Goal: Transaction & Acquisition: Purchase product/service

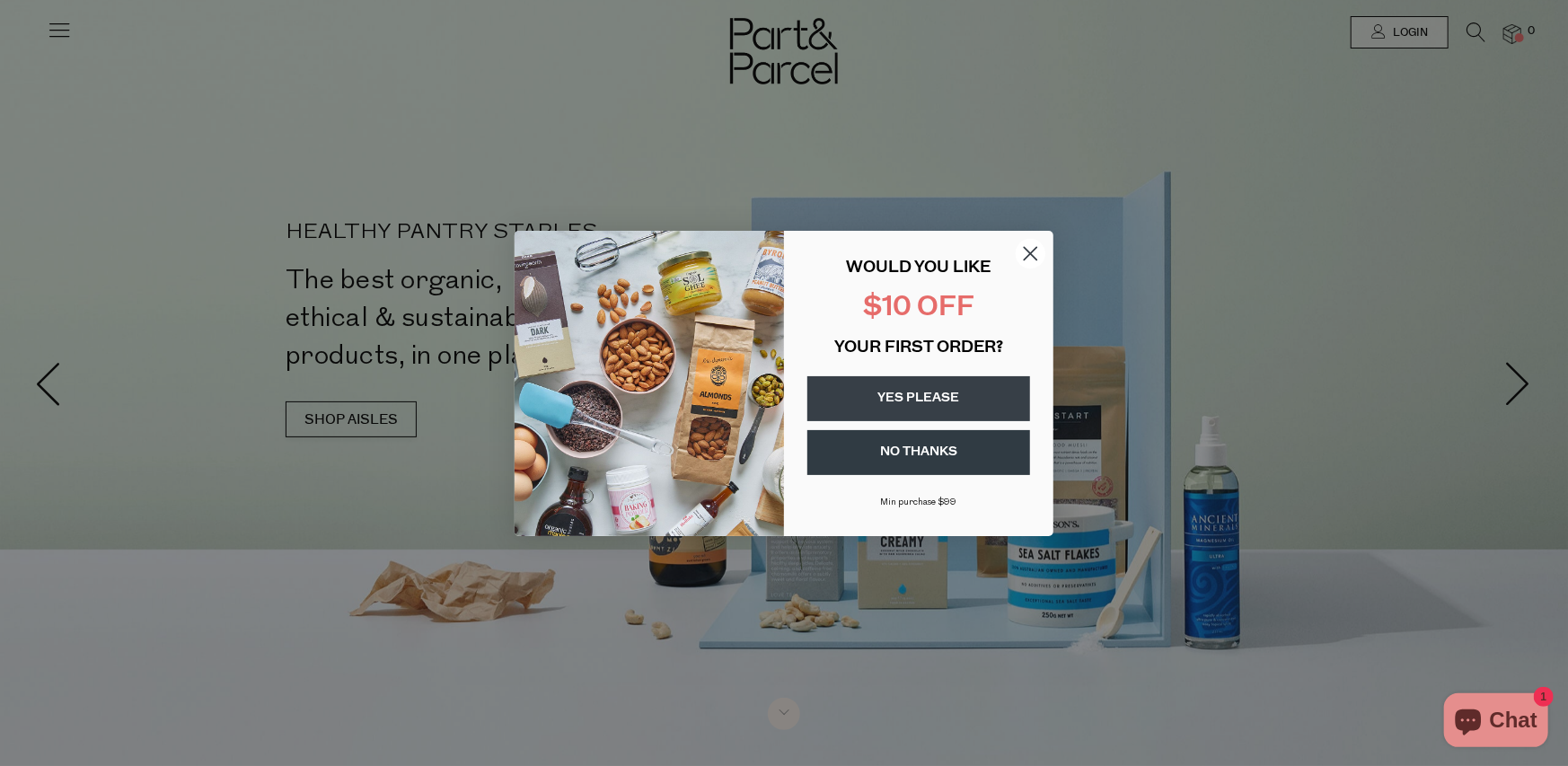
click at [509, 169] on div "Close dialog WOULD YOU LIKE $10 OFF YOUR FIRST ORDER? YES PLEASE NO THANKS [PER…" at bounding box center [784, 383] width 1568 height 766
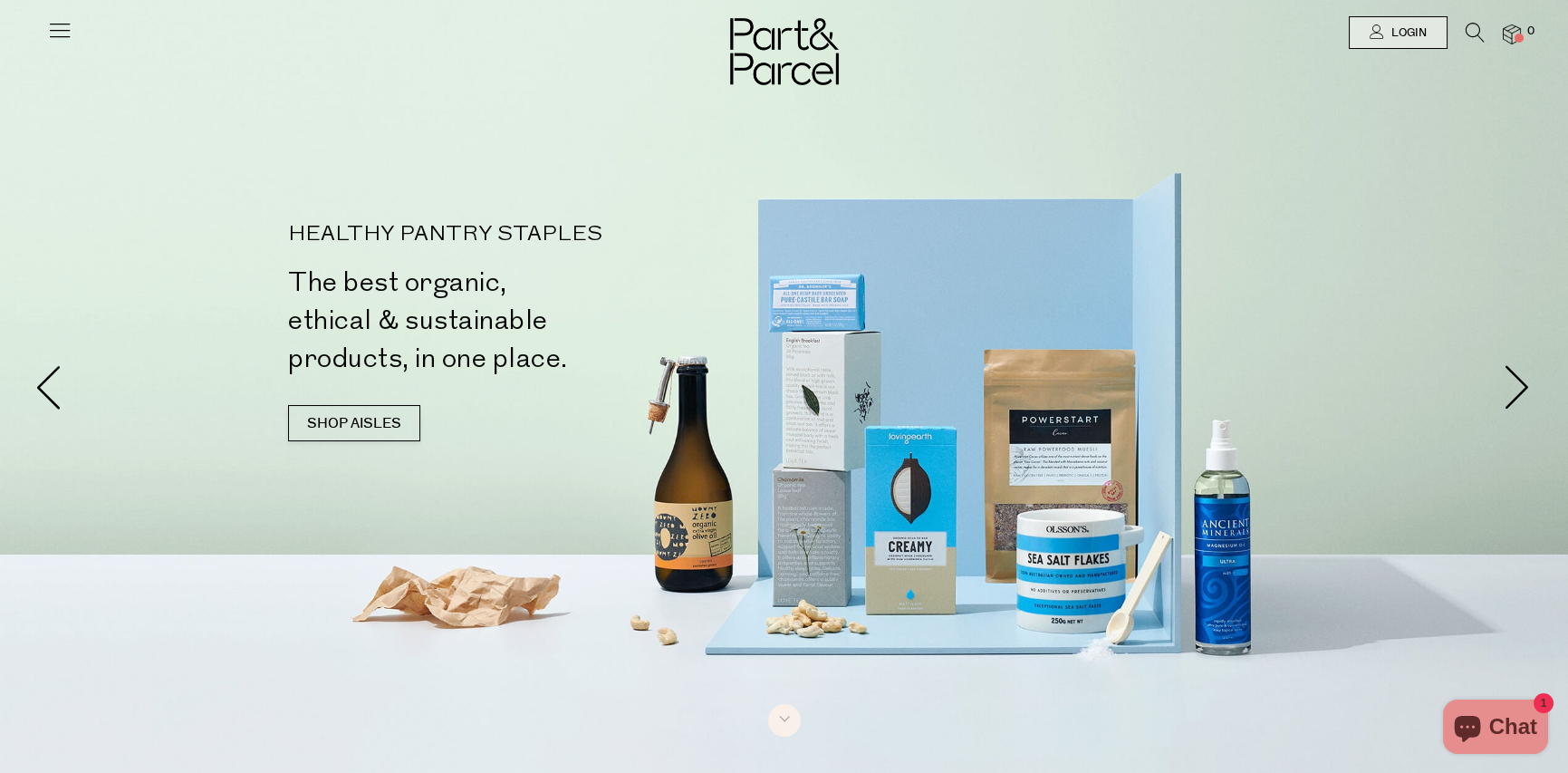
click at [63, 32] on icon at bounding box center [59, 30] width 26 height 26
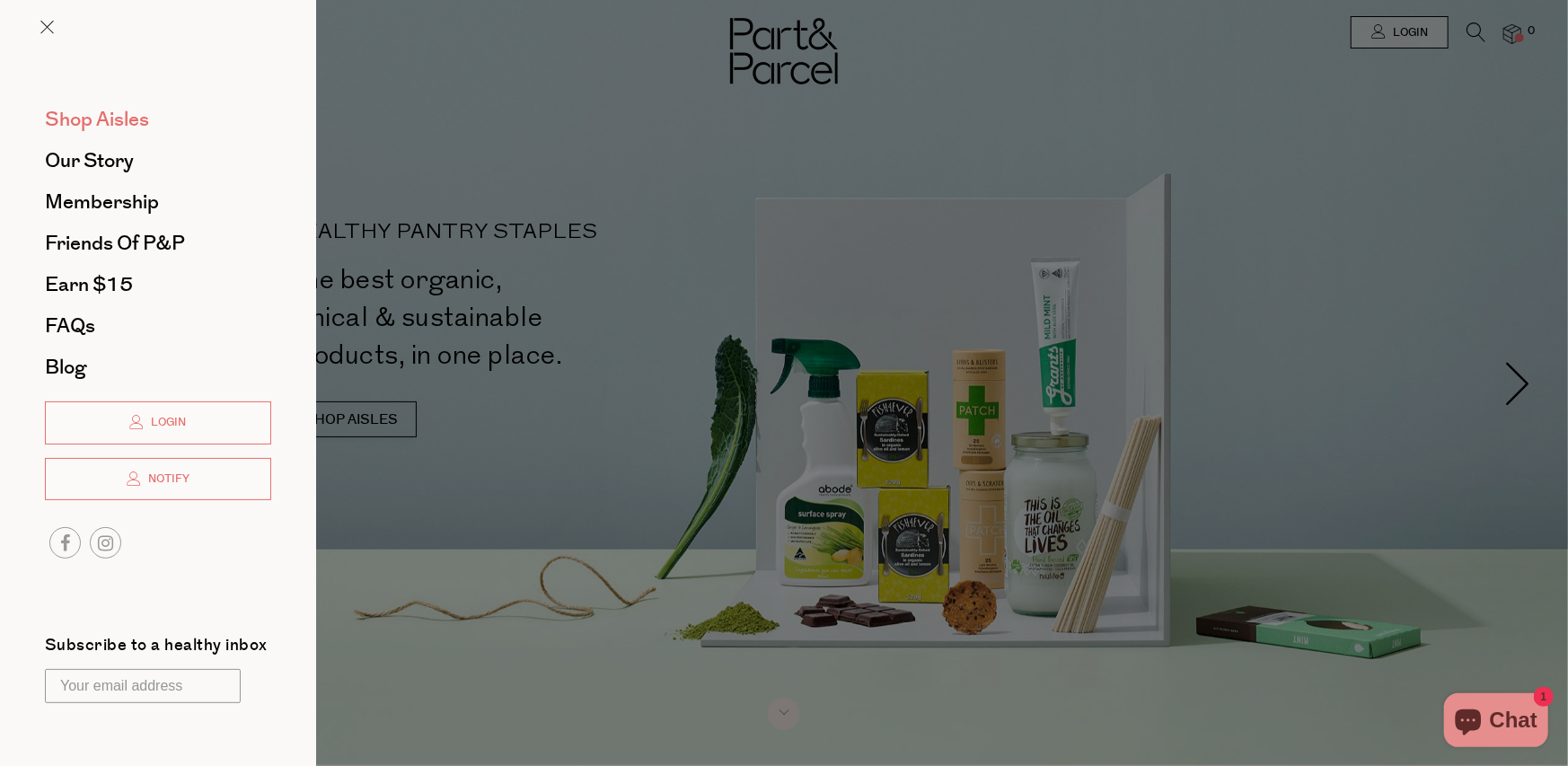
click at [107, 115] on span "Shop Aisles" at bounding box center [97, 119] width 104 height 28
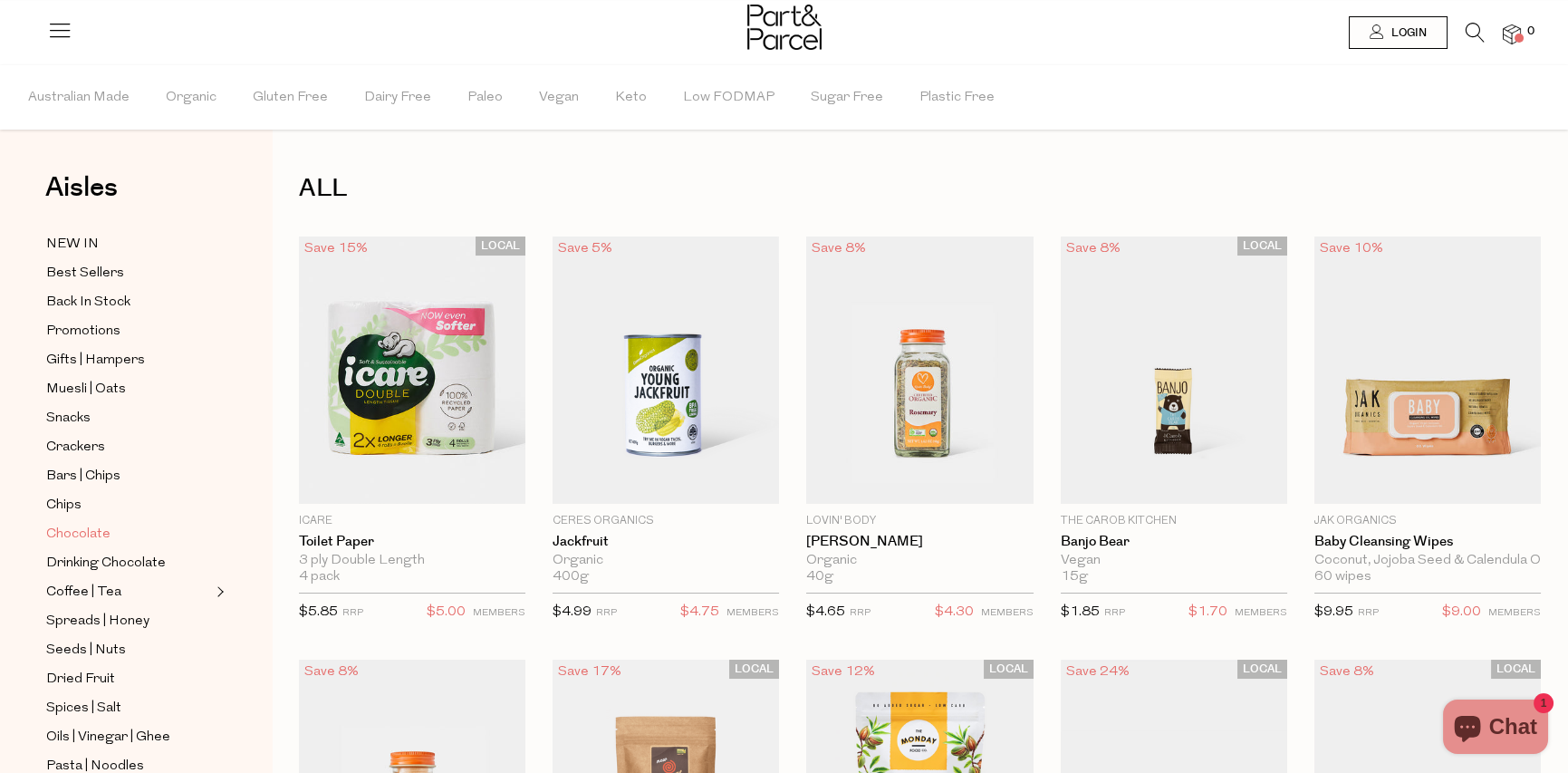
click at [85, 528] on span "Chocolate" at bounding box center [77, 535] width 64 height 22
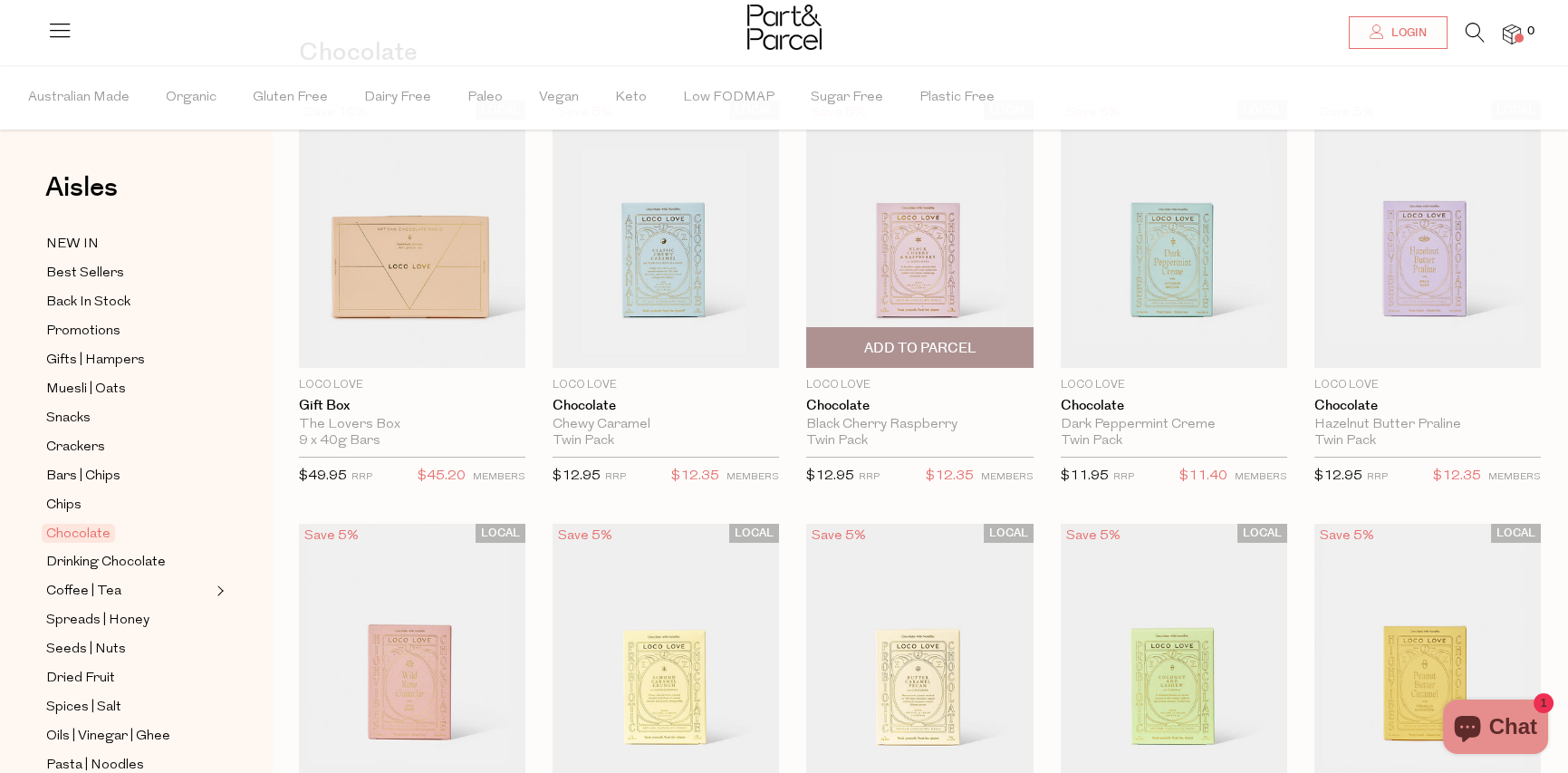
scroll to position [91, 0]
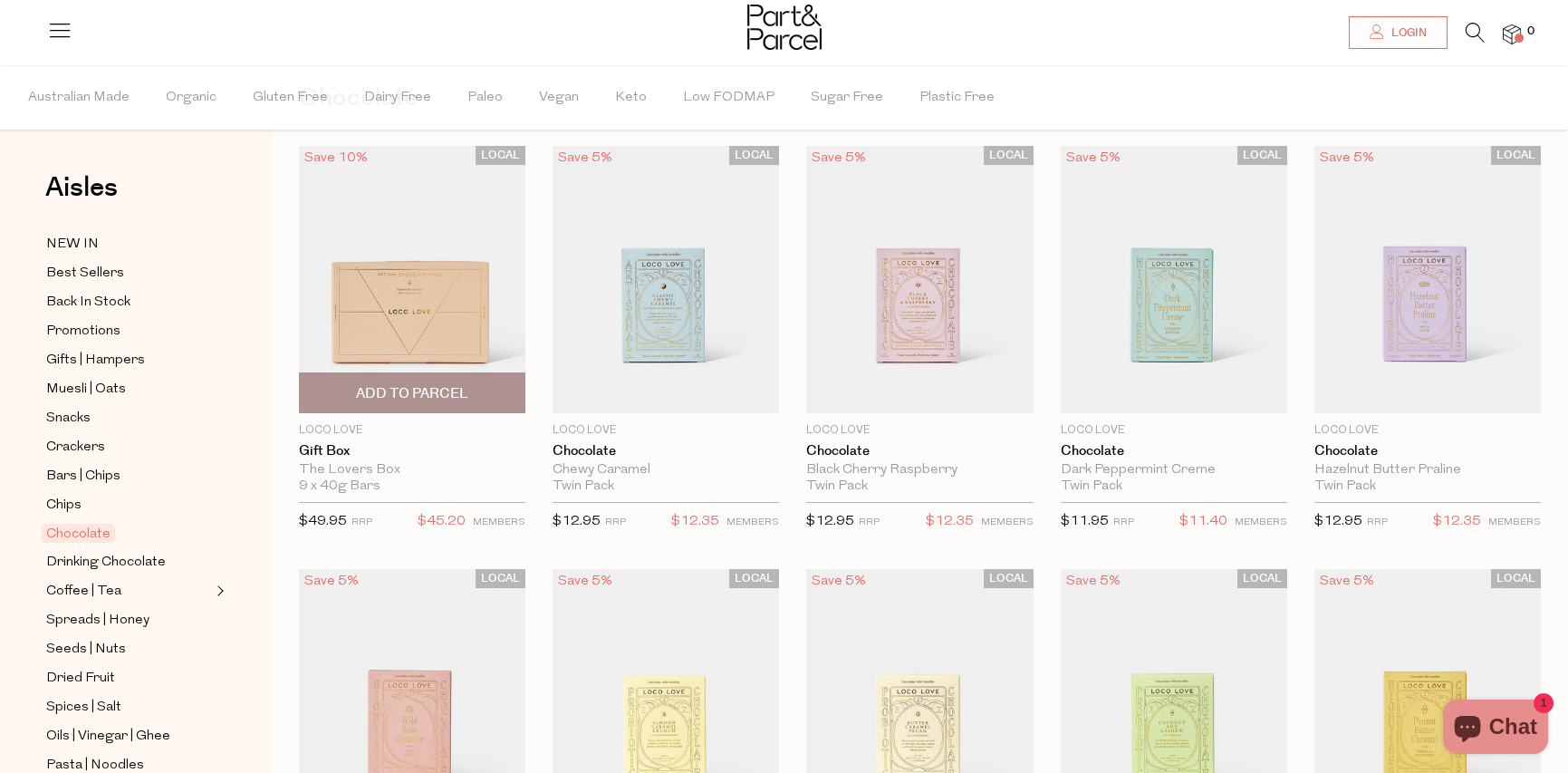
click at [438, 386] on span "Add To Parcel" at bounding box center [411, 394] width 112 height 19
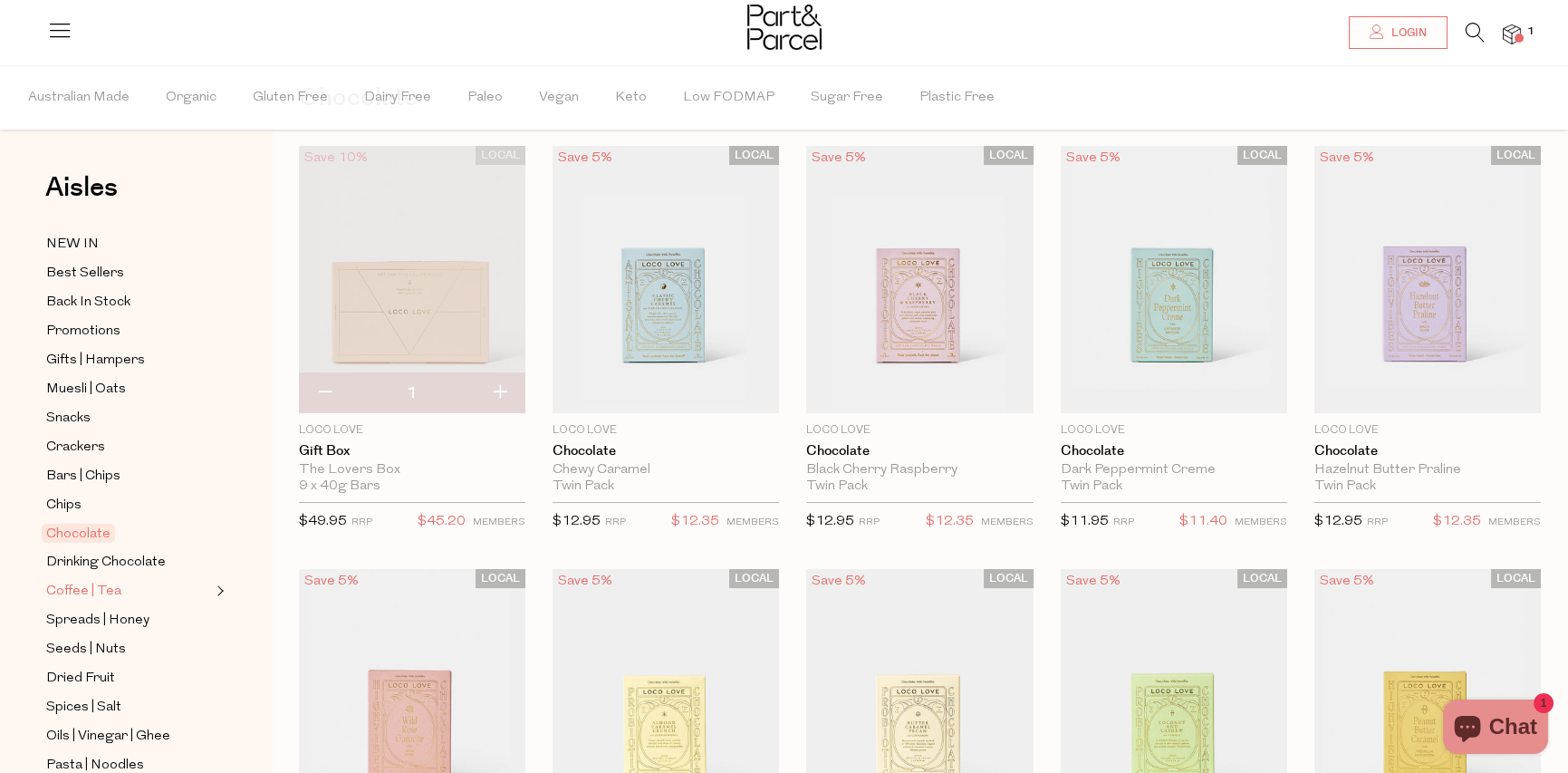
click at [90, 581] on span "Coffee | Tea" at bounding box center [83, 591] width 76 height 22
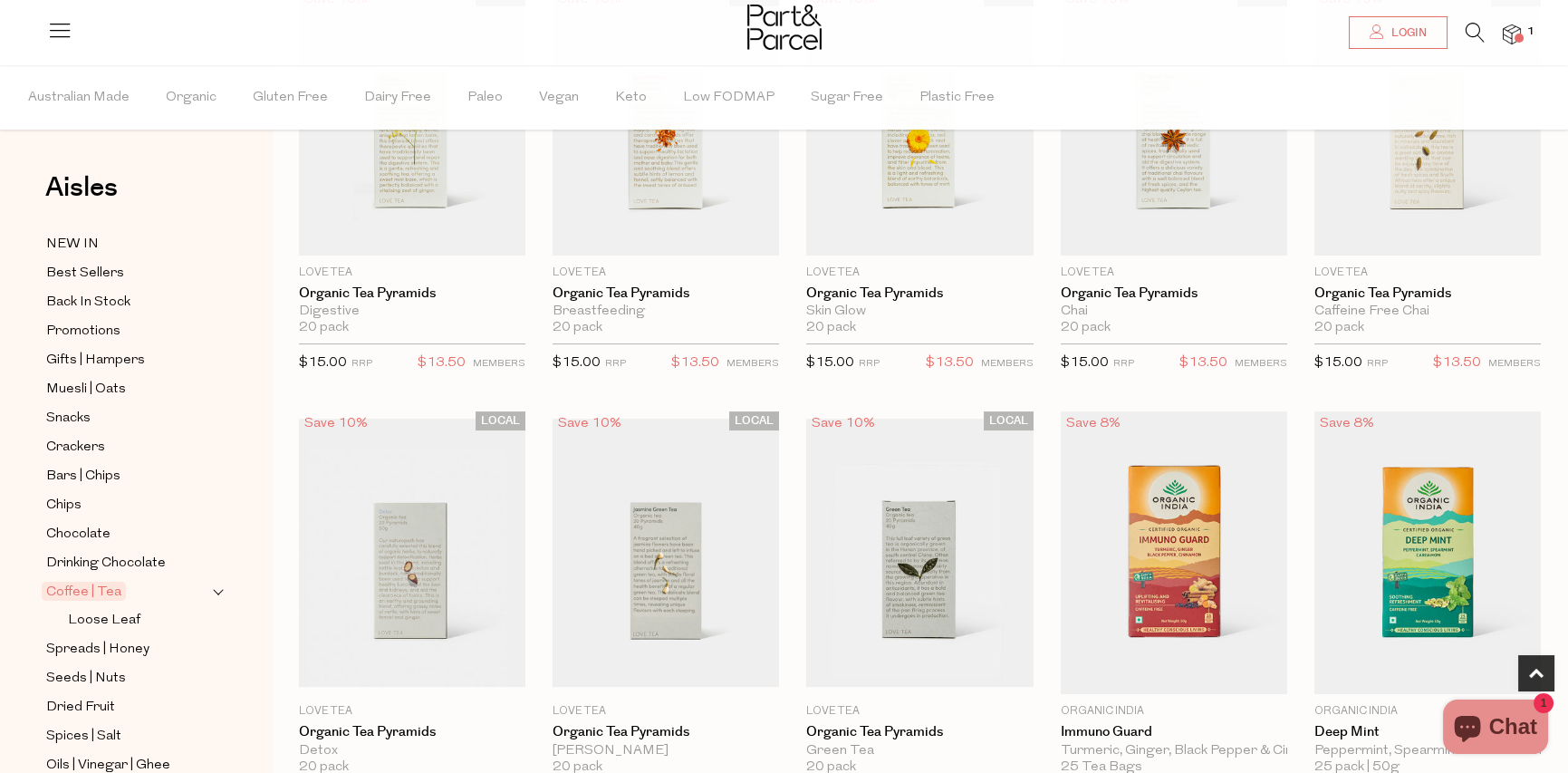
scroll to position [1179, 0]
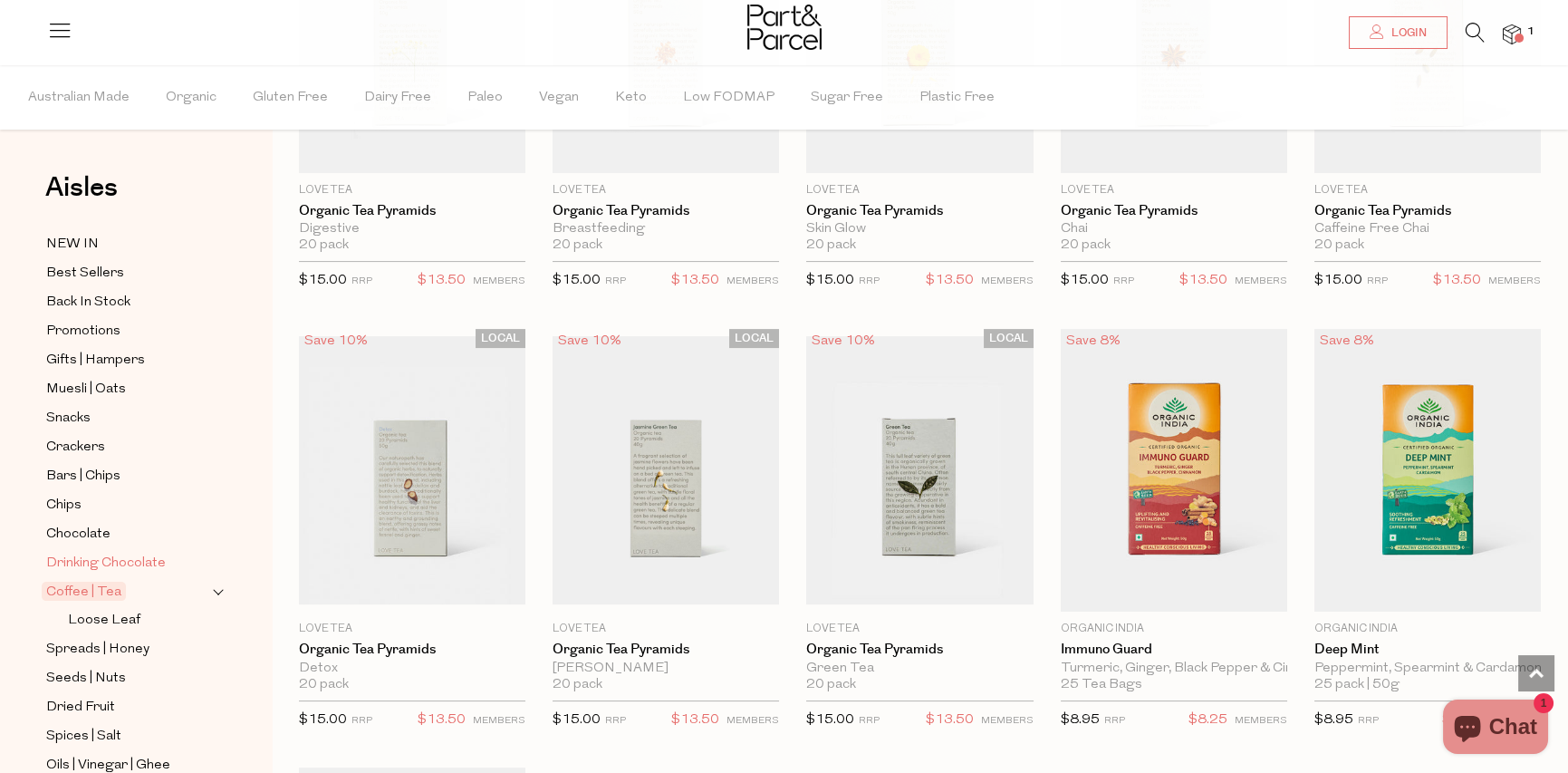
click at [92, 555] on span "Drinking Chocolate" at bounding box center [105, 563] width 120 height 22
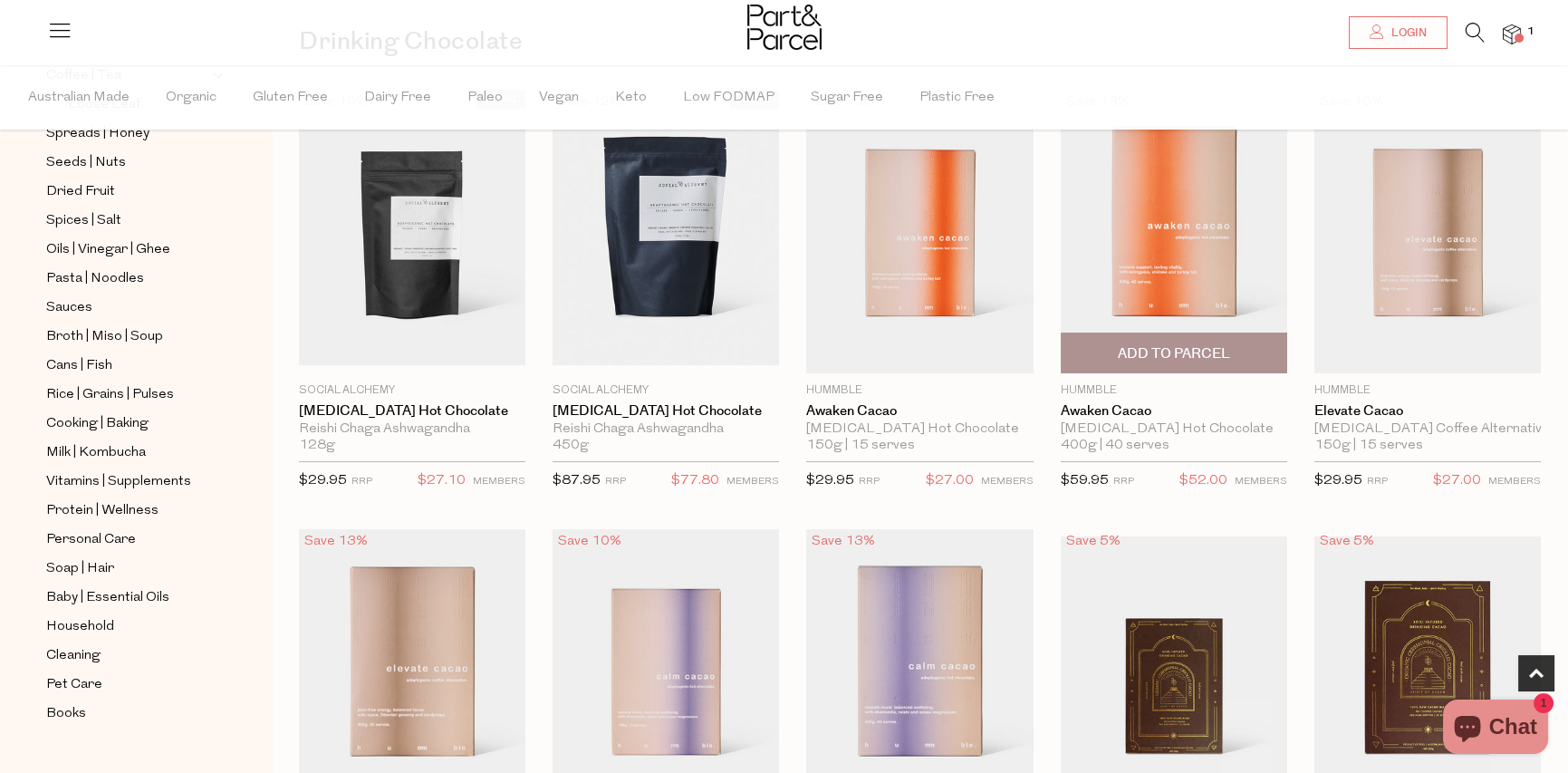
scroll to position [816, 0]
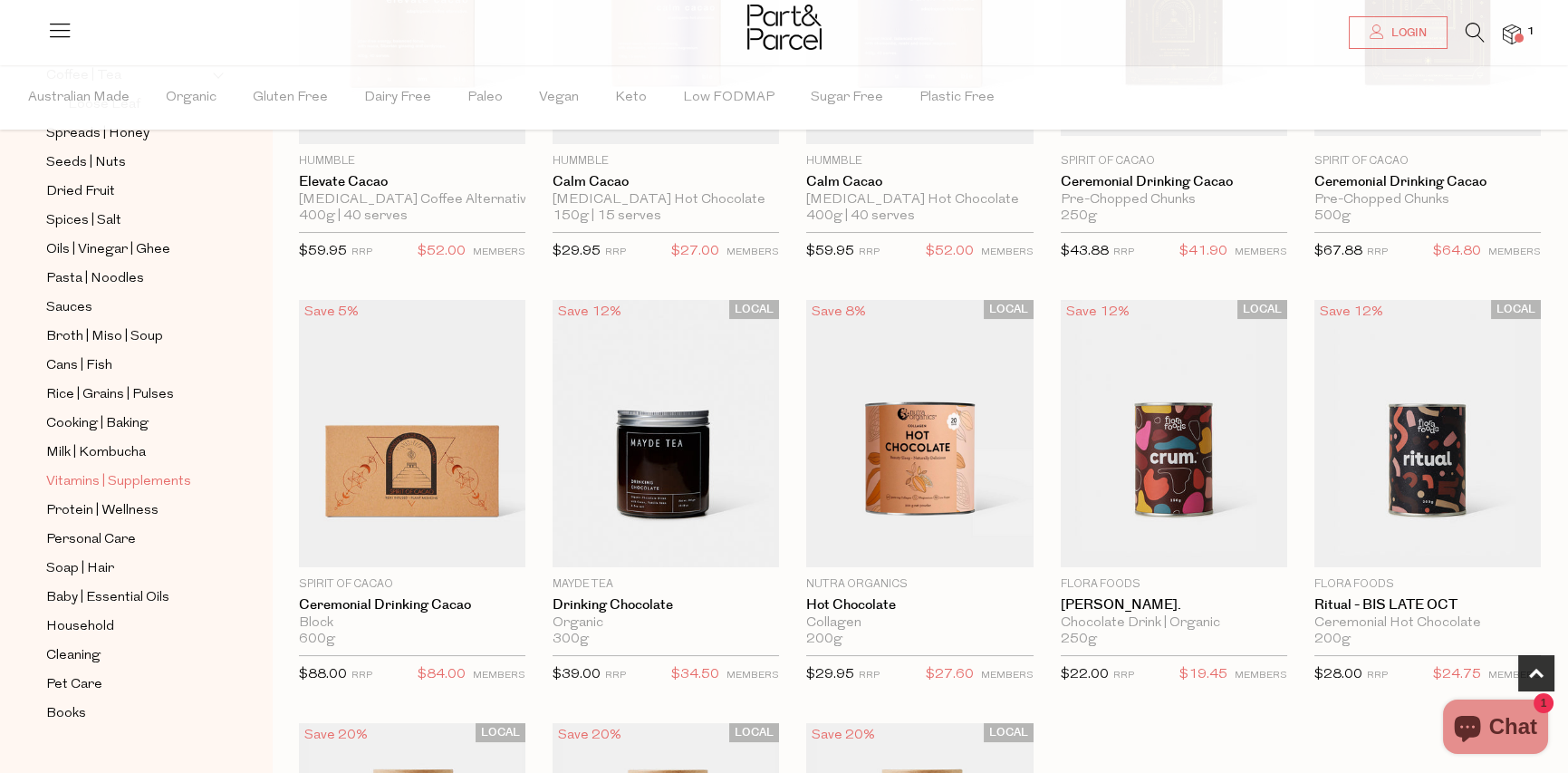
click at [123, 472] on span "Vitamins | Supplements" at bounding box center [119, 482] width 145 height 22
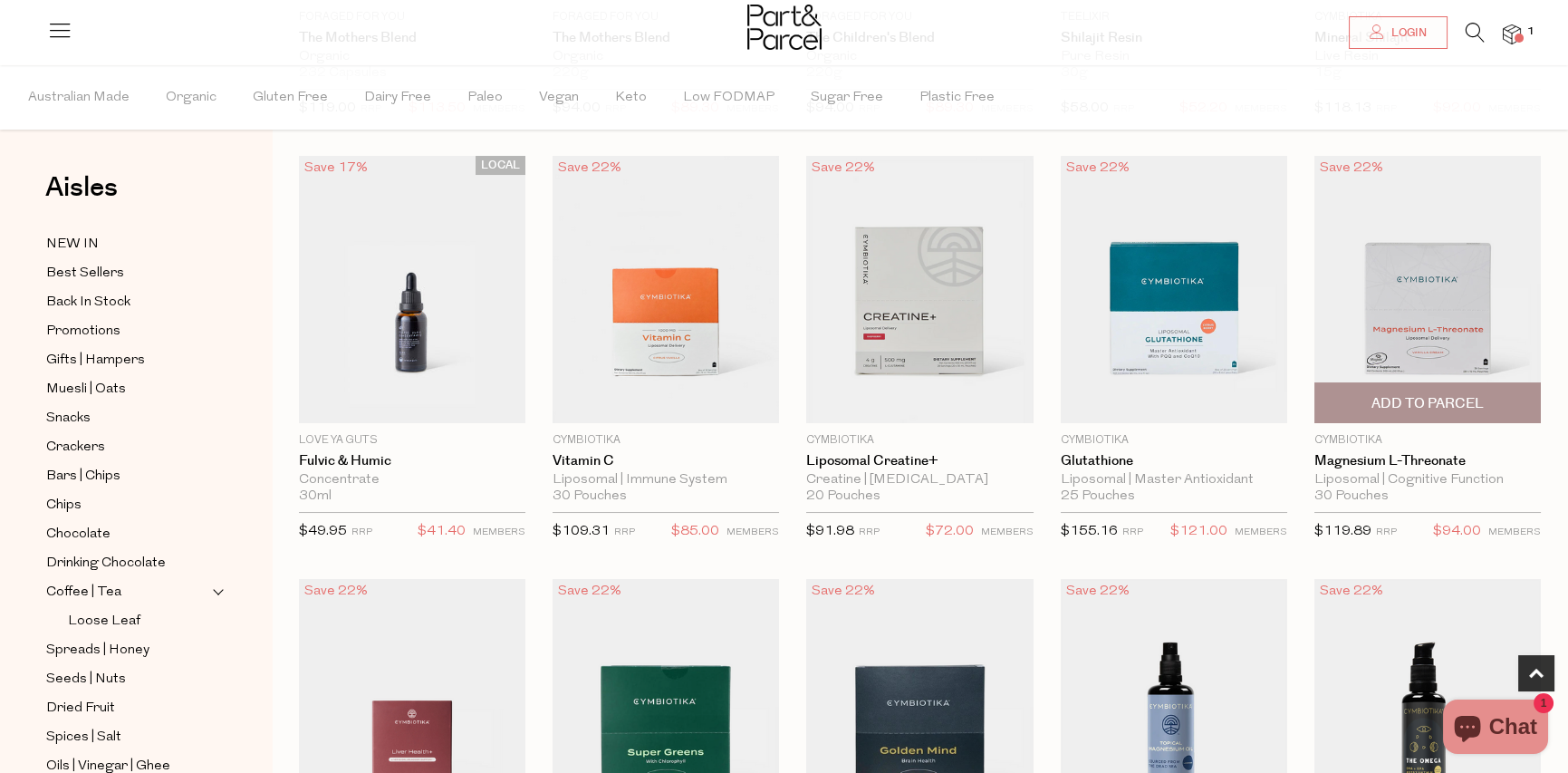
scroll to position [453, 0]
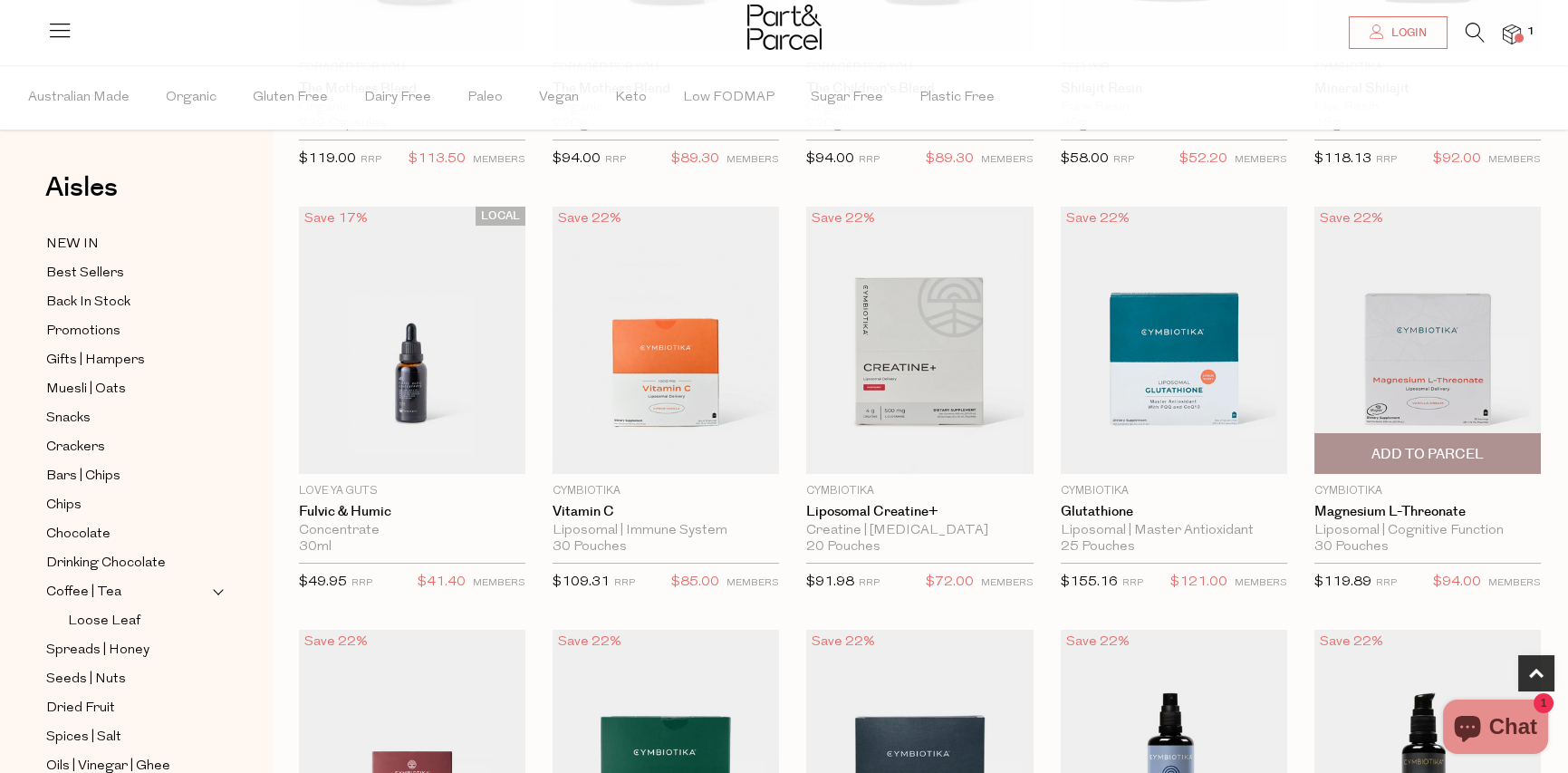
click at [1431, 336] on img at bounding box center [1427, 340] width 227 height 267
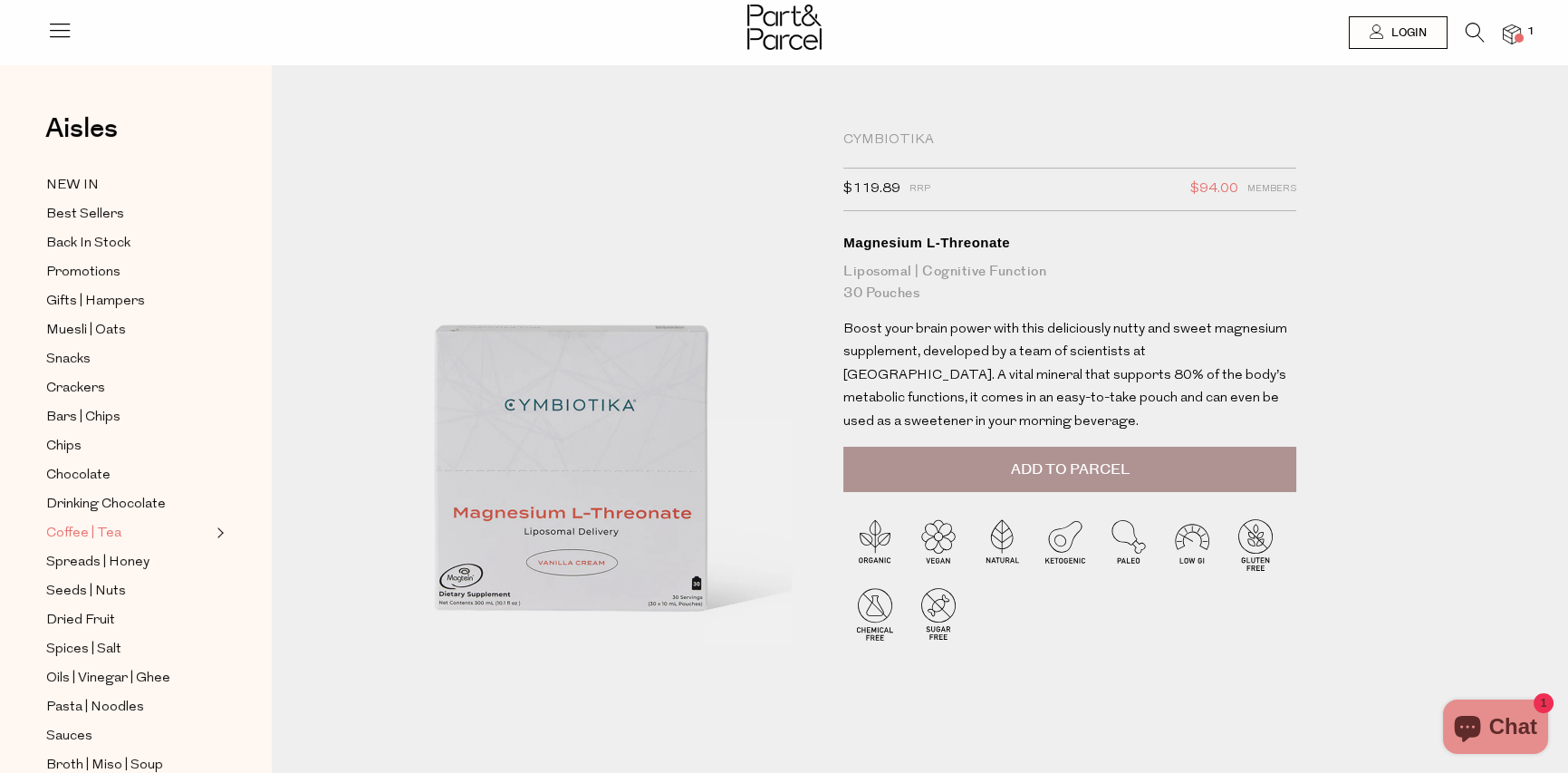
click at [104, 526] on span "Coffee | Tea" at bounding box center [83, 534] width 76 height 22
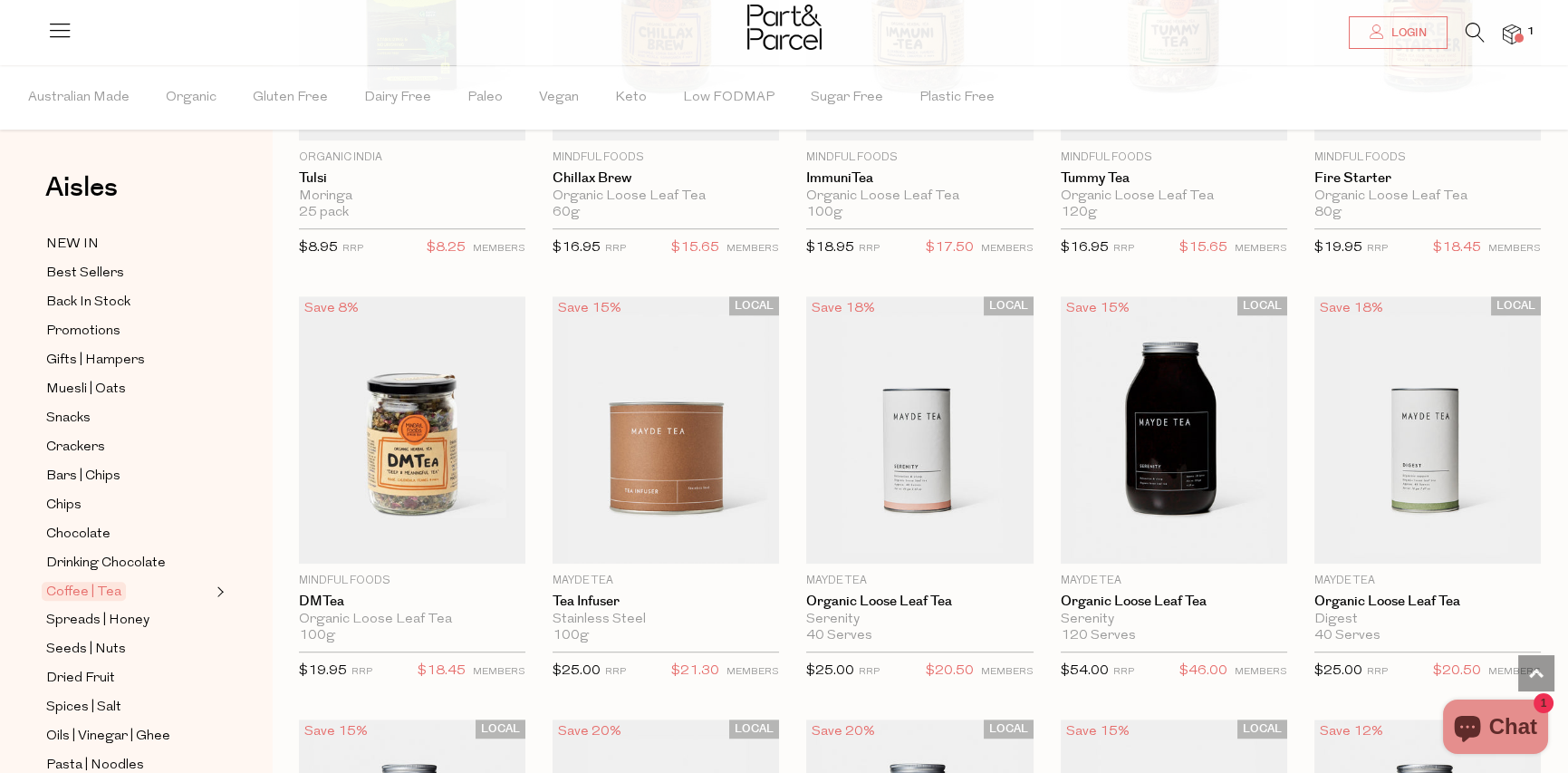
scroll to position [2991, 0]
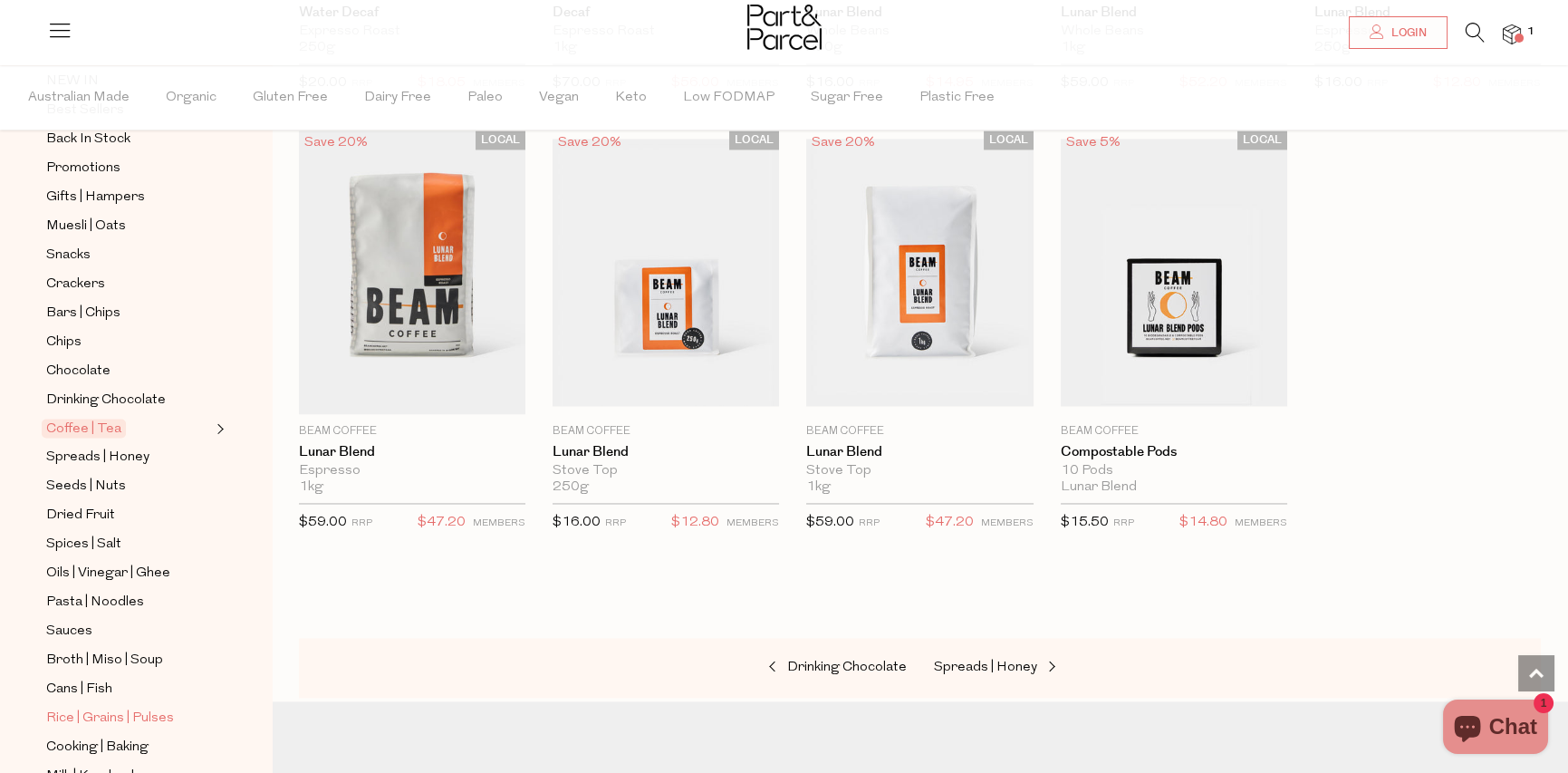
scroll to position [272, 0]
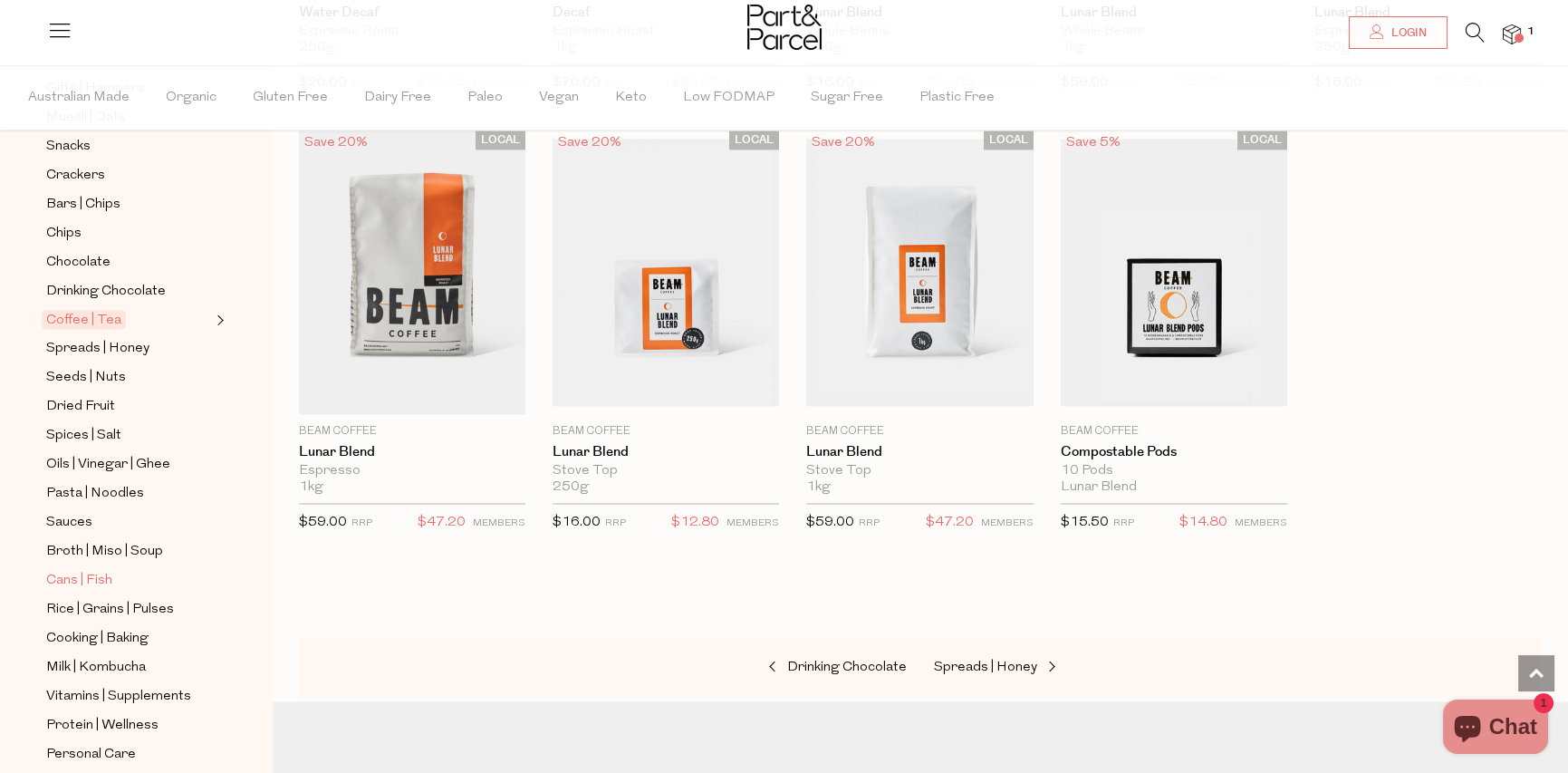
click at [98, 570] on span "Cans | Fish" at bounding box center [78, 581] width 66 height 22
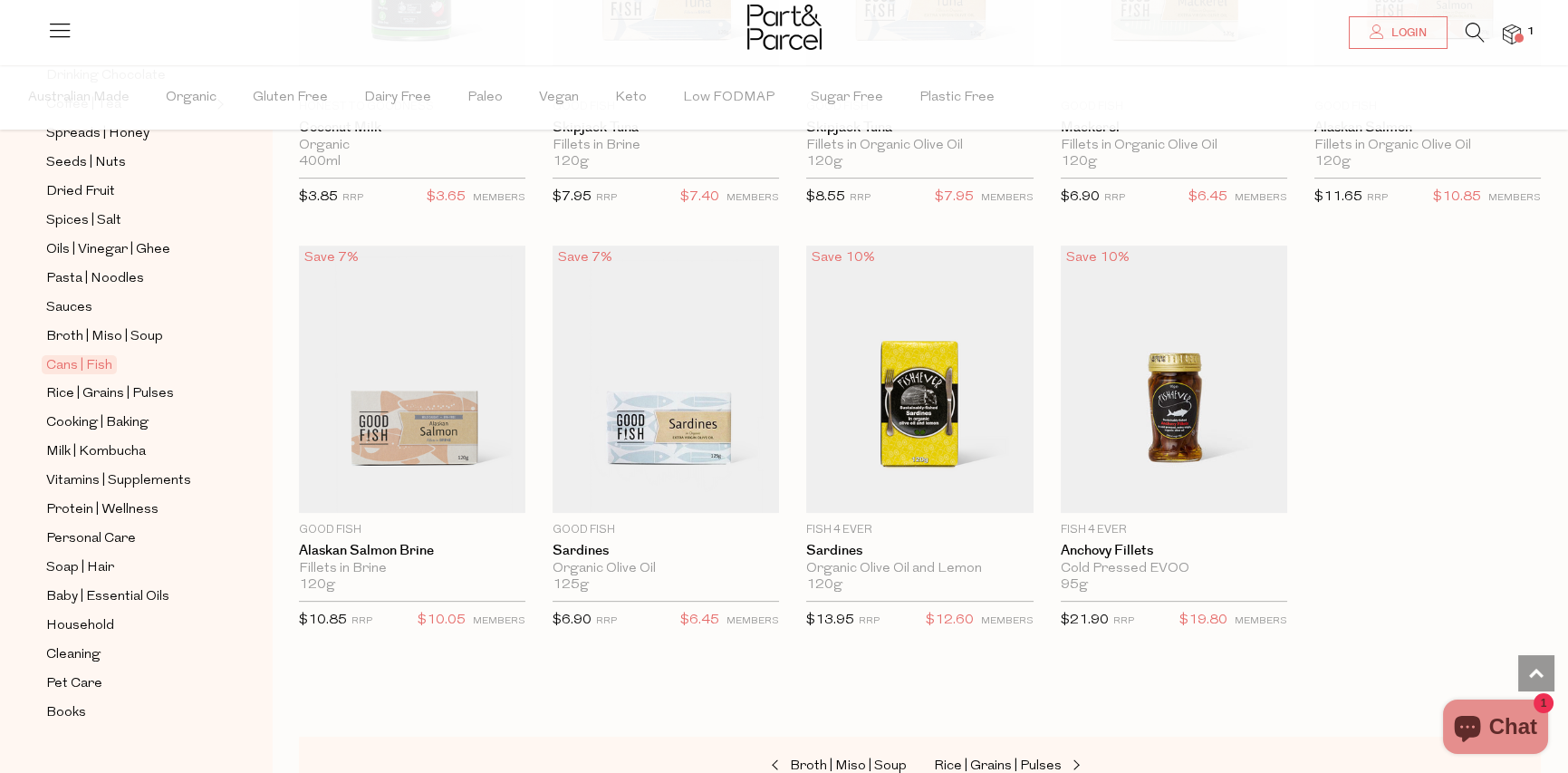
scroll to position [1722, 0]
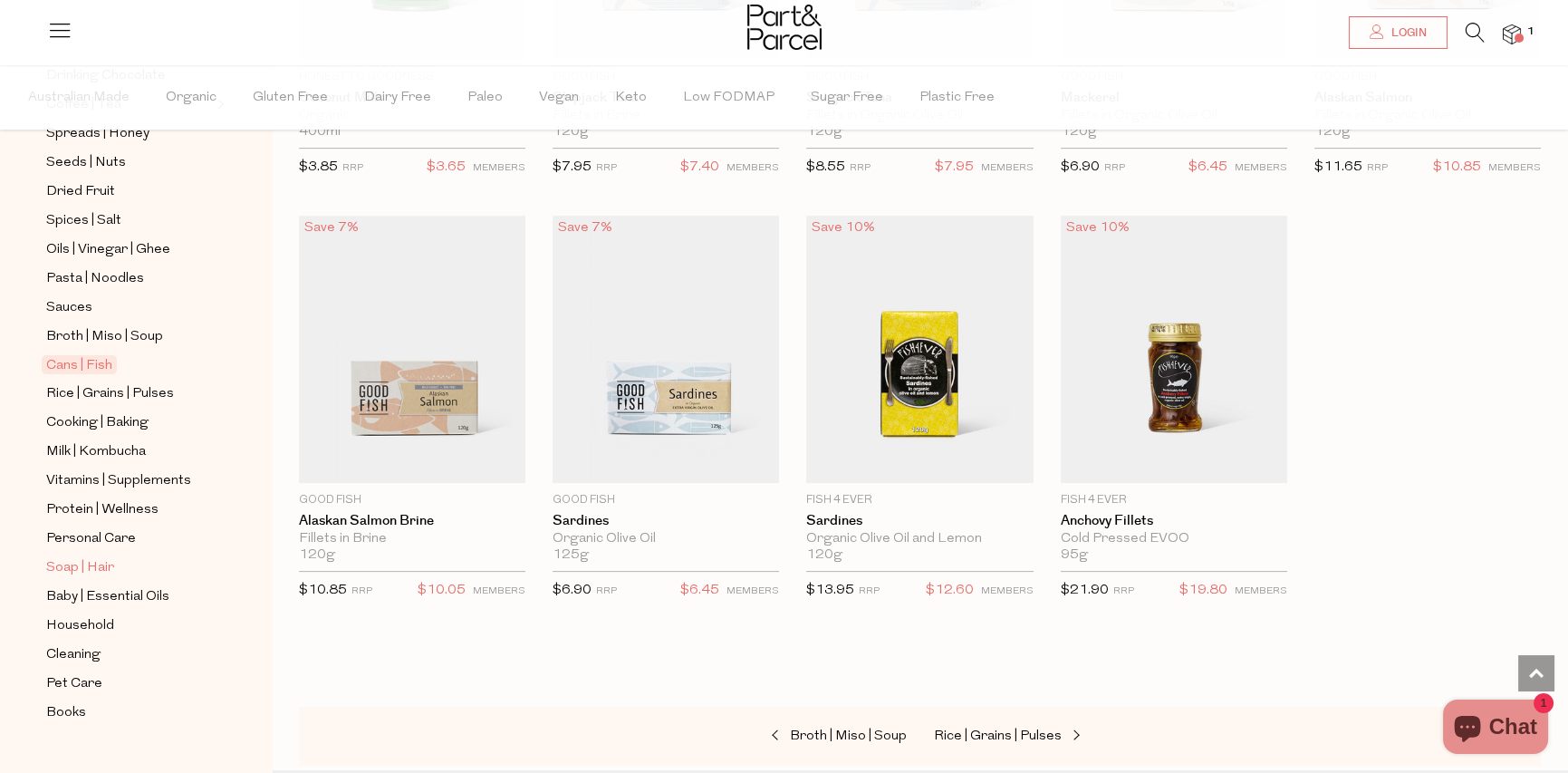
click at [99, 558] on span "Soap | Hair" at bounding box center [79, 568] width 68 height 22
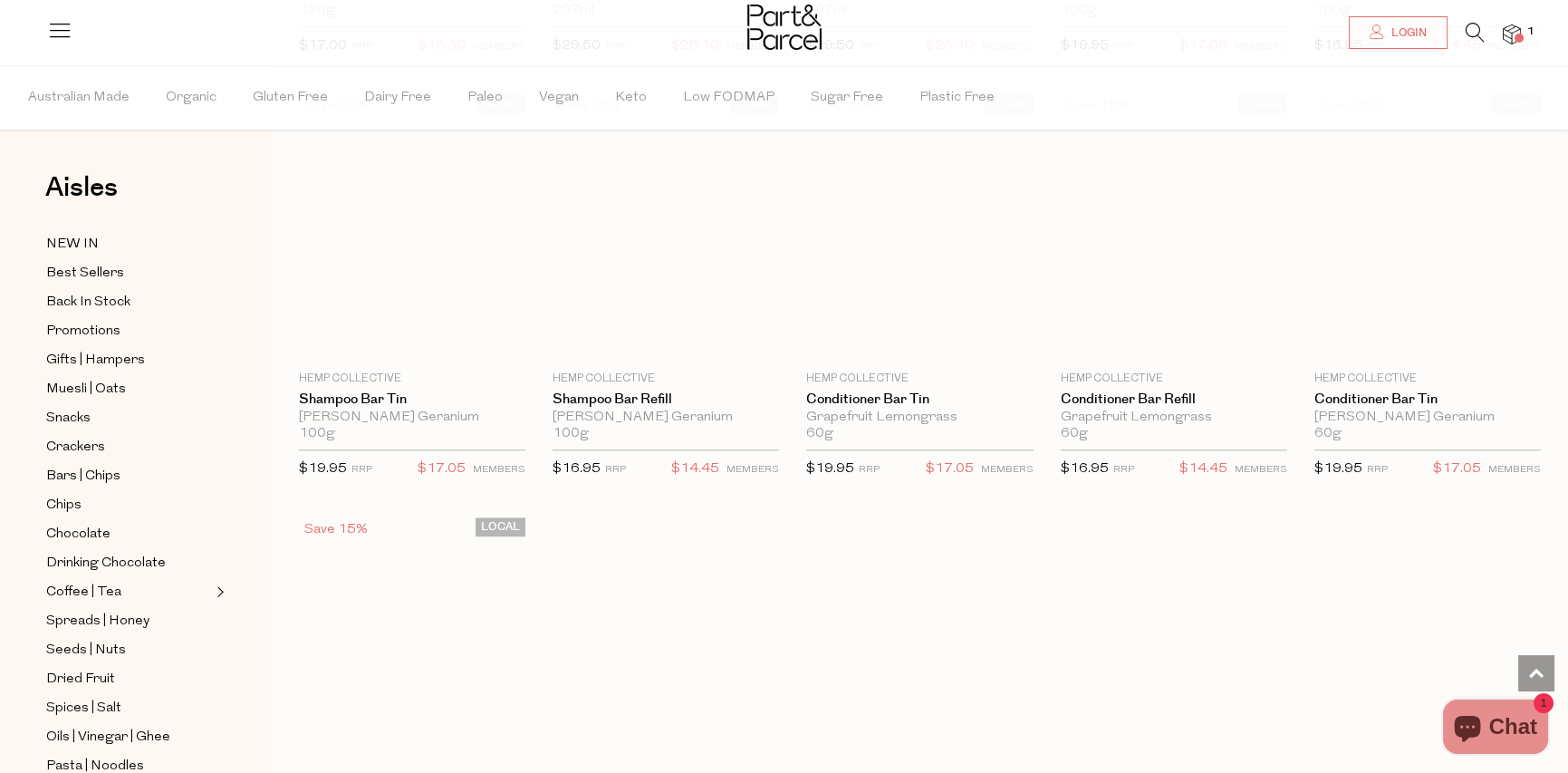
scroll to position [3535, 0]
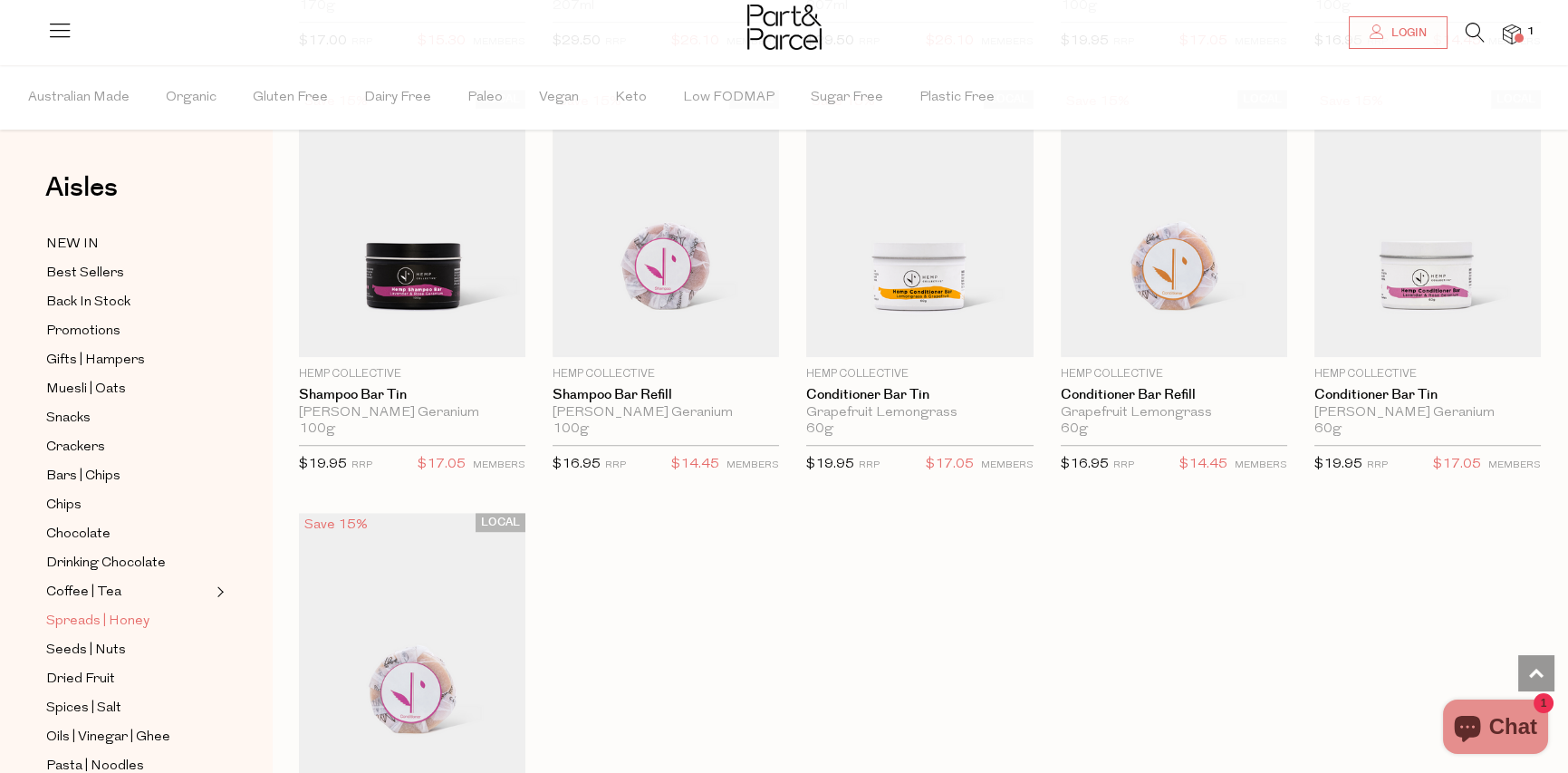
click at [136, 610] on span "Spreads | Honey" at bounding box center [98, 621] width 103 height 22
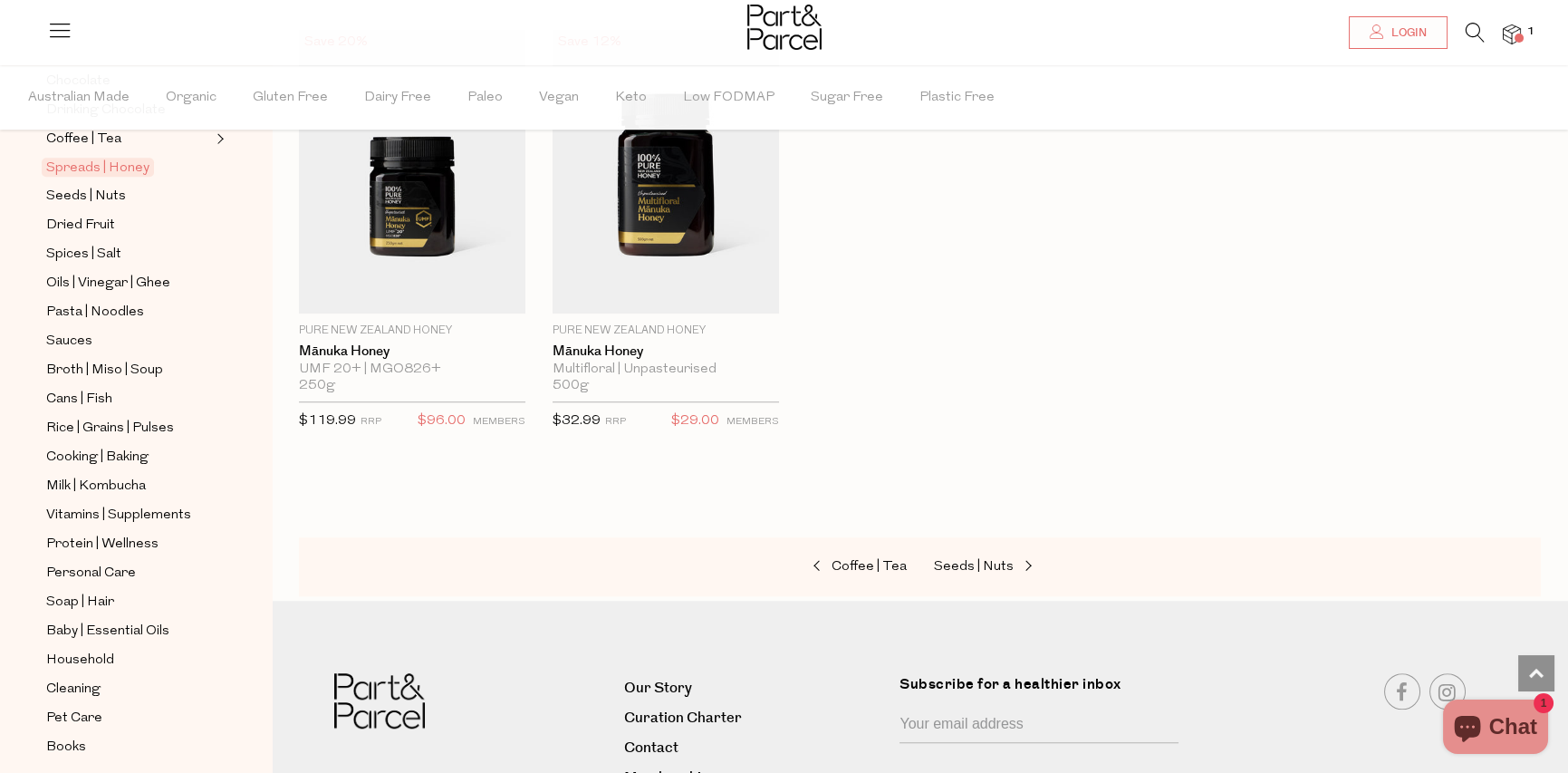
scroll to position [3625, 0]
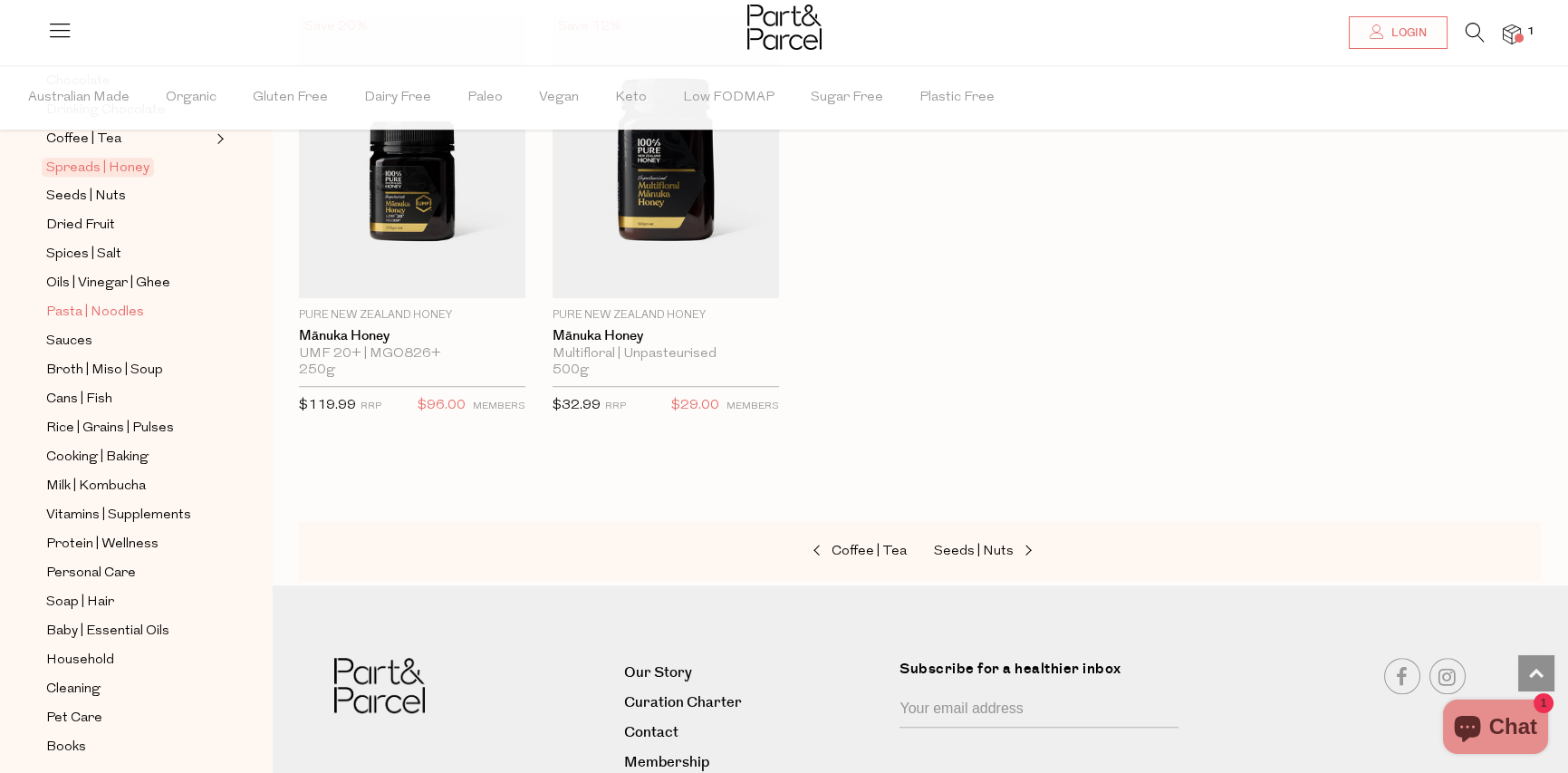
click at [84, 301] on span "Pasta | Noodles" at bounding box center [95, 312] width 98 height 22
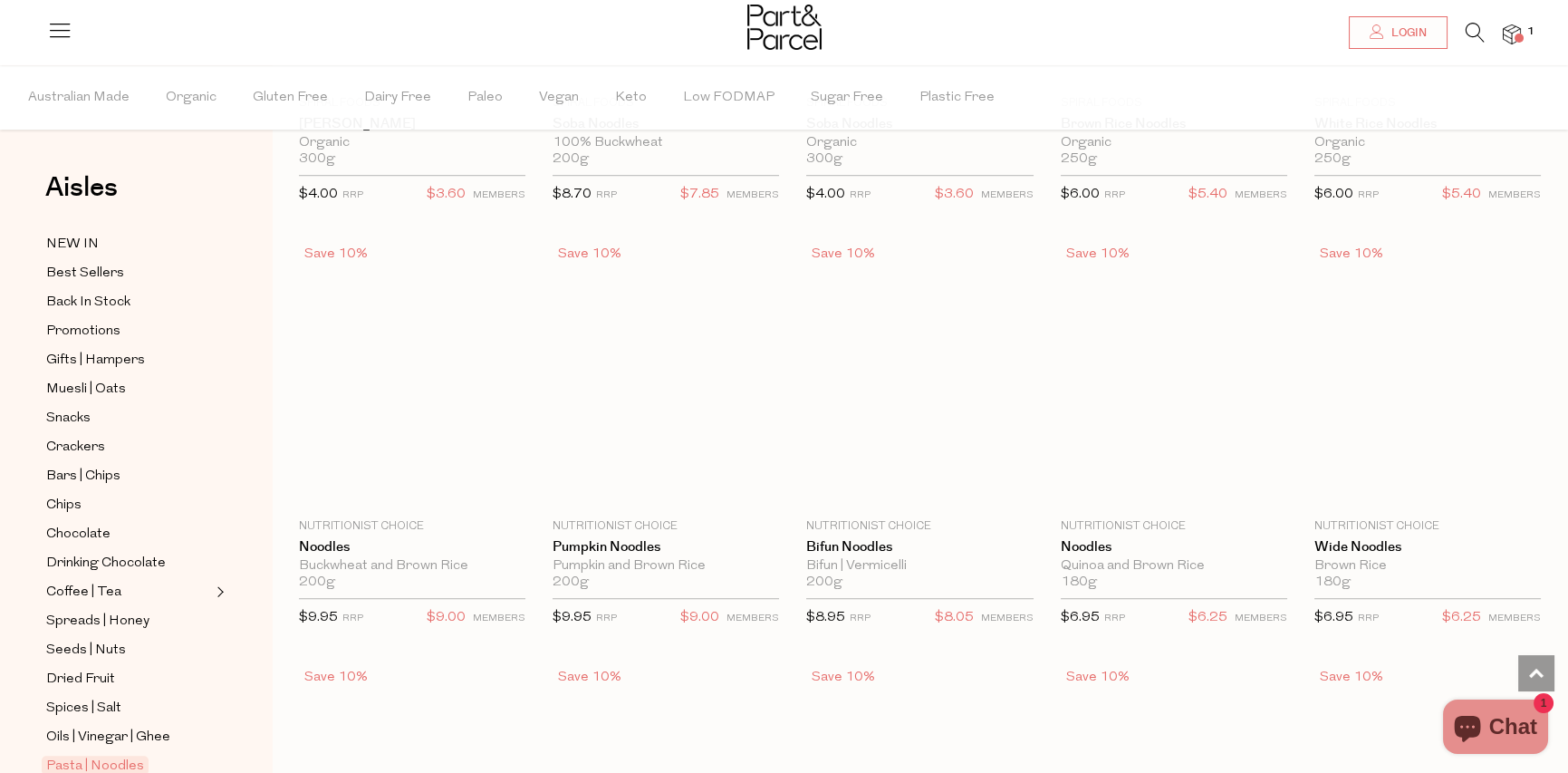
scroll to position [3444, 0]
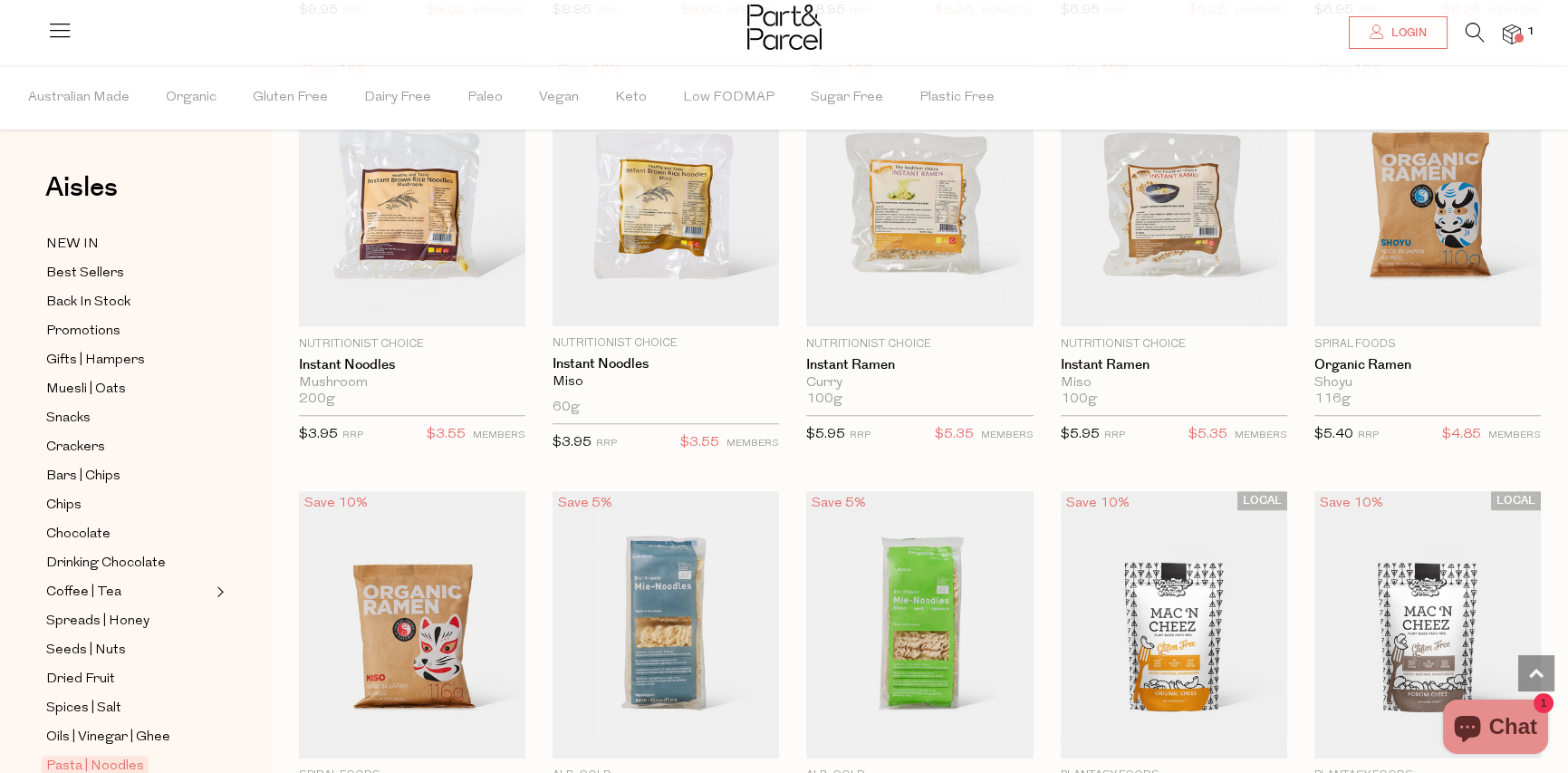
scroll to position [4169, 0]
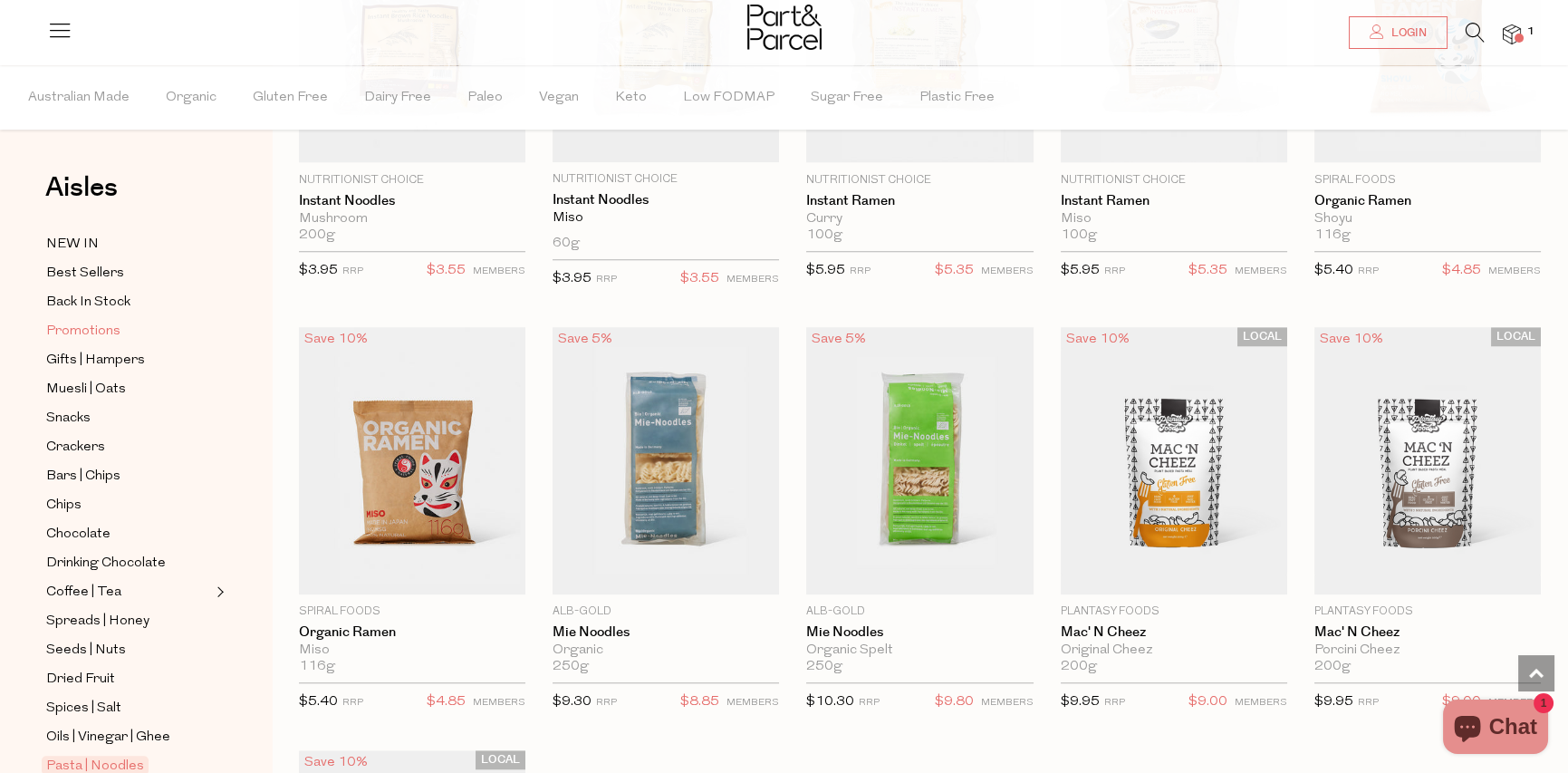
click at [81, 325] on span "Promotions" at bounding box center [83, 331] width 75 height 22
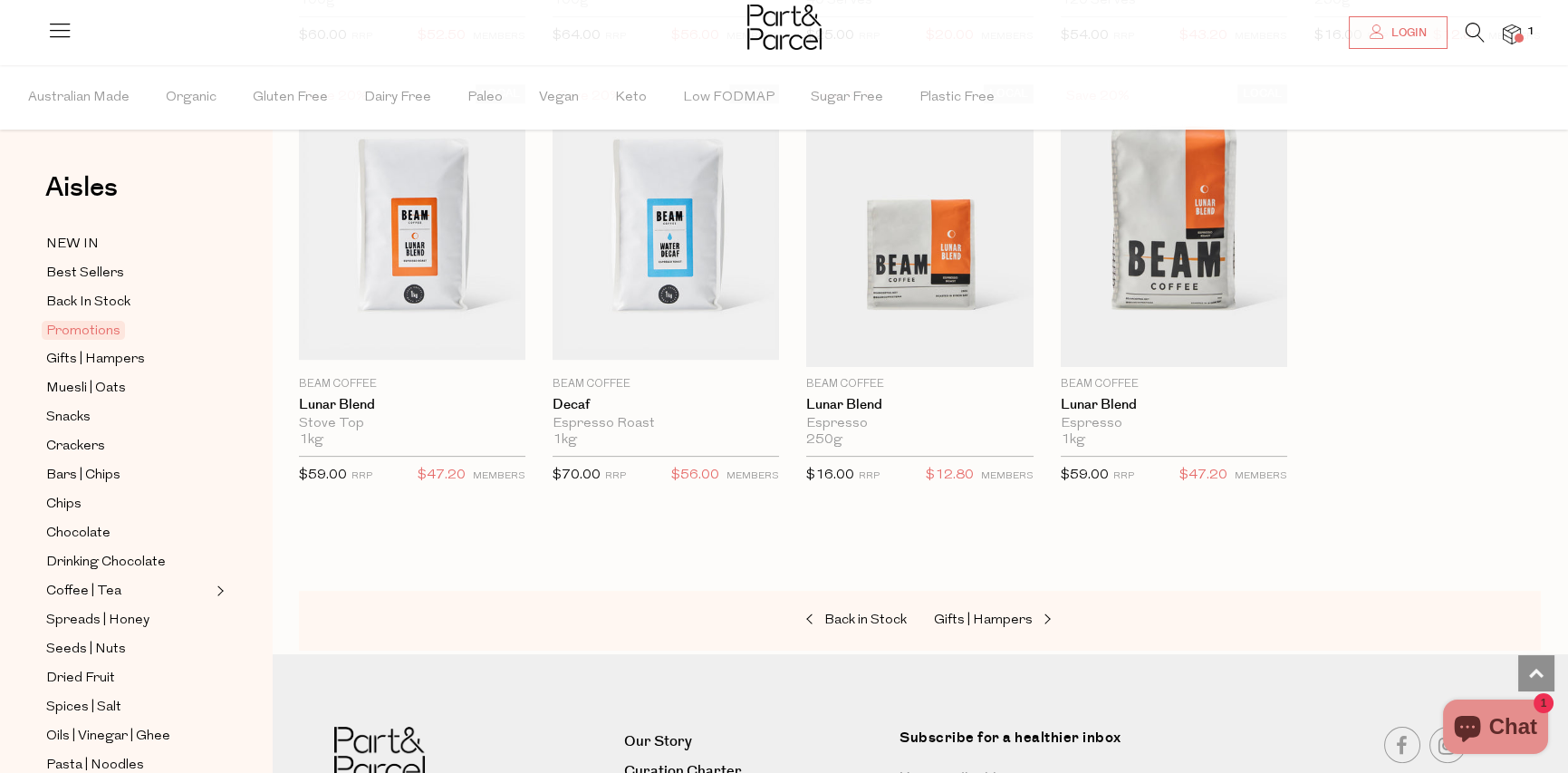
scroll to position [1450, 0]
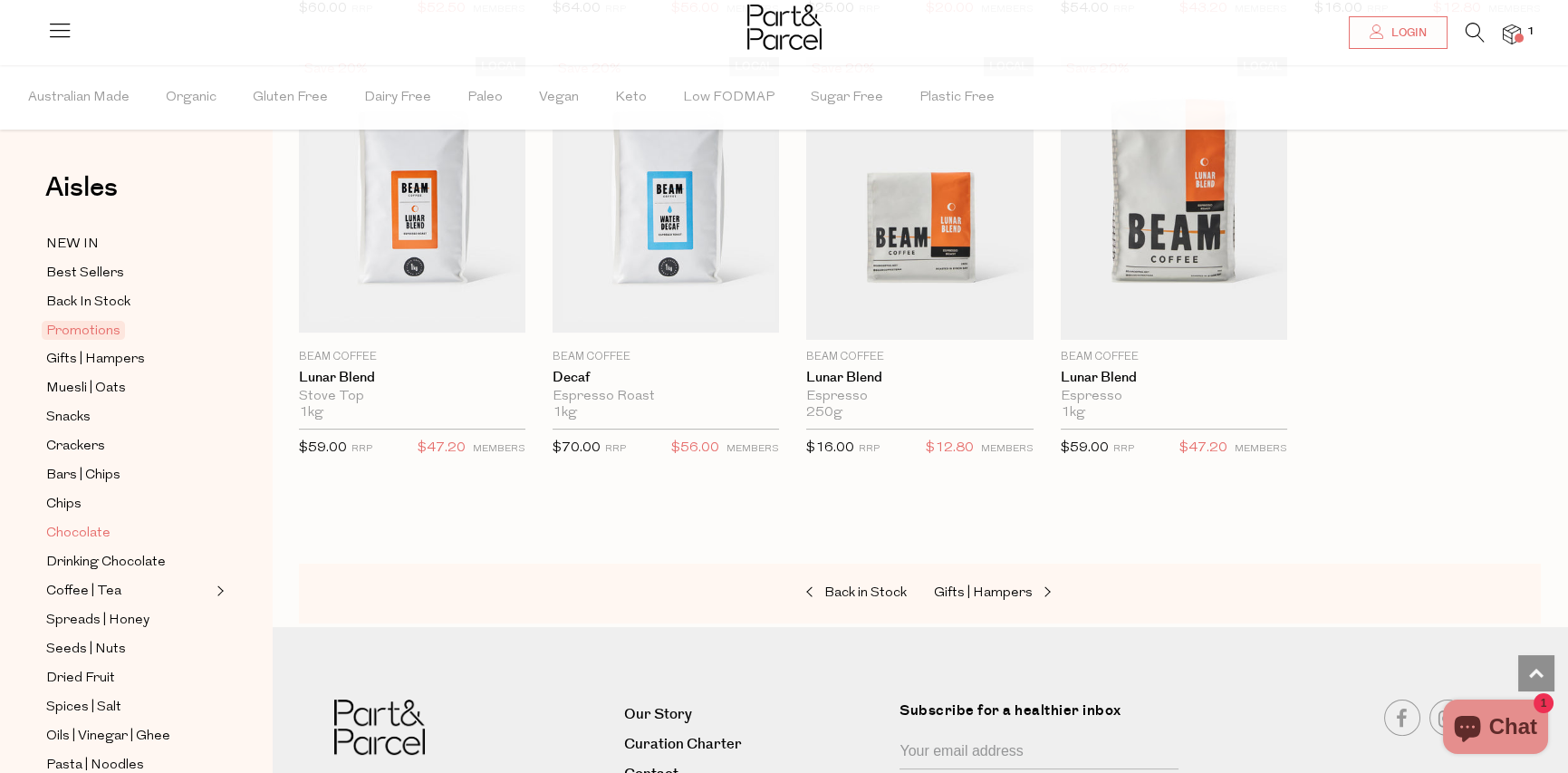
click at [90, 525] on span "Chocolate" at bounding box center [77, 534] width 64 height 22
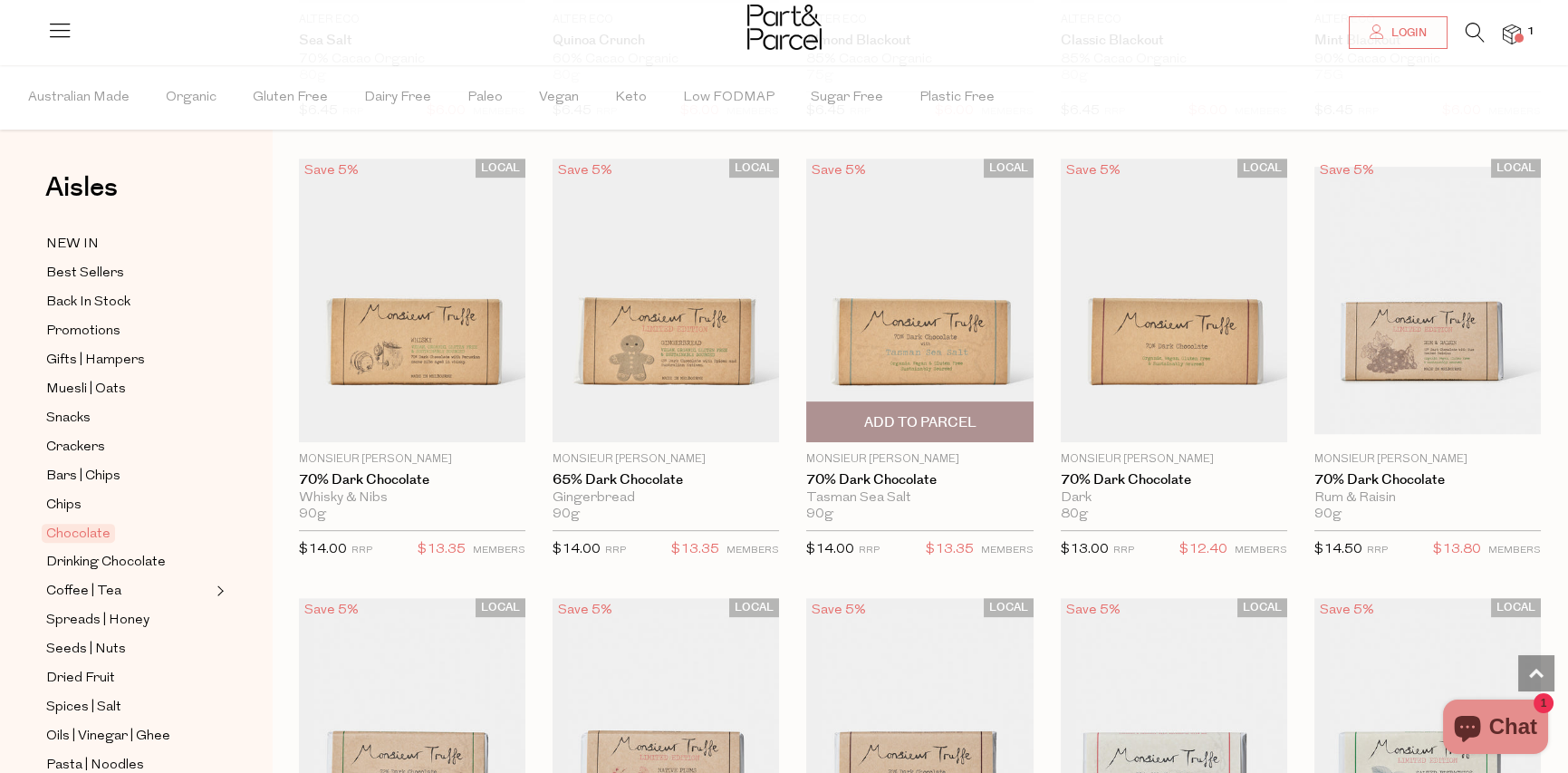
scroll to position [2265, 0]
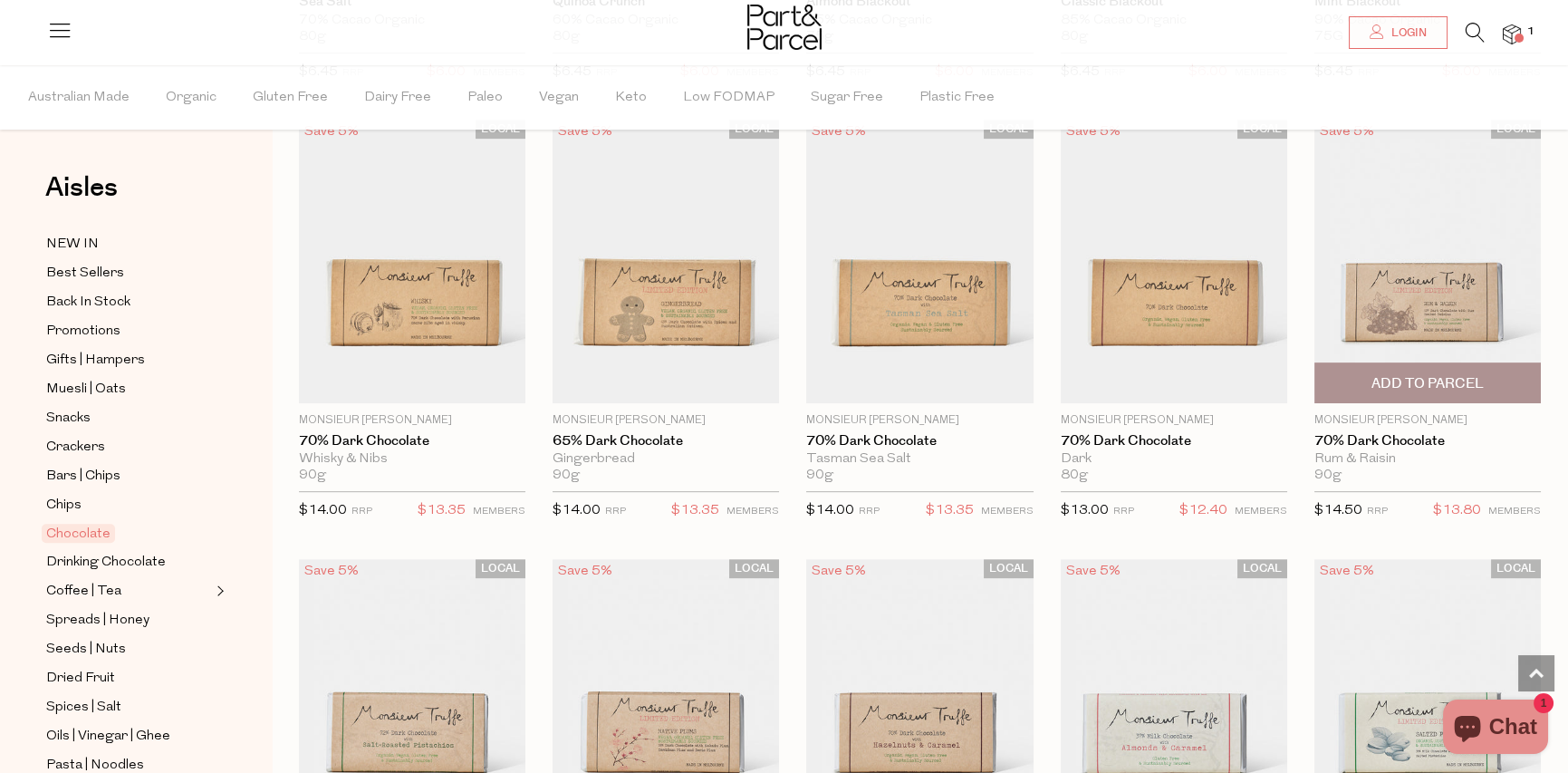
click at [1454, 374] on span "Add To Parcel" at bounding box center [1426, 384] width 112 height 19
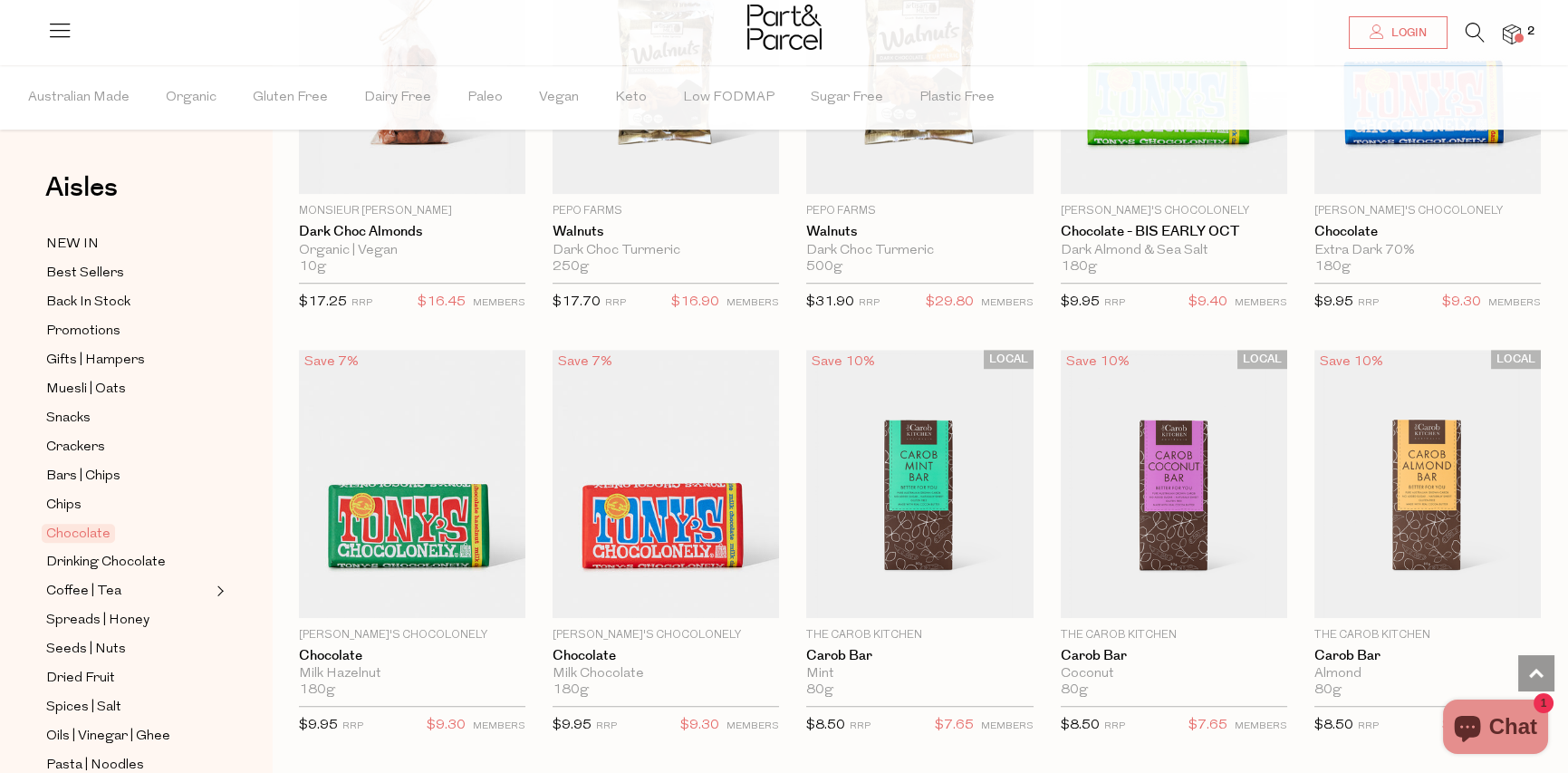
scroll to position [3353, 0]
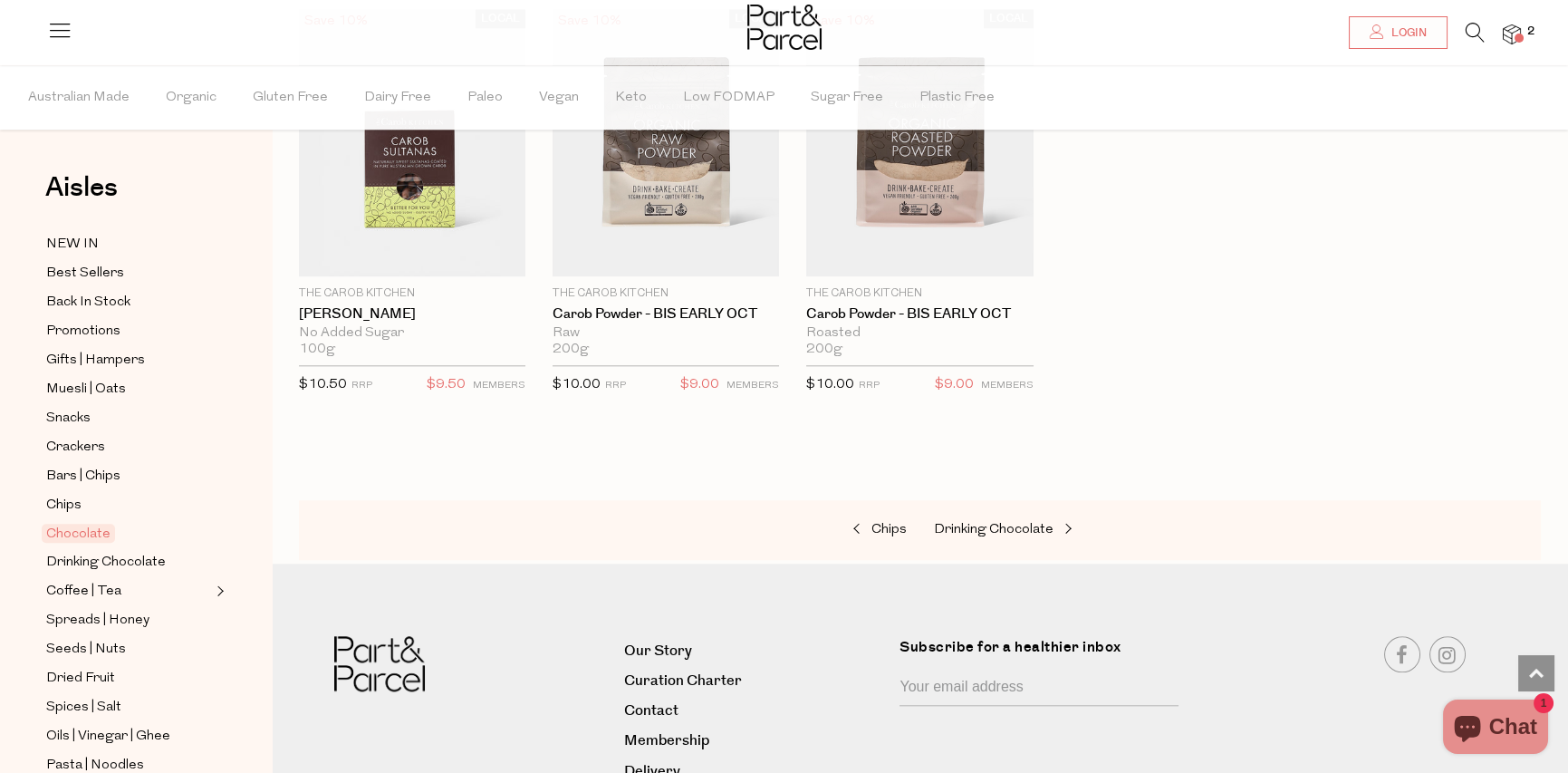
scroll to position [4984, 0]
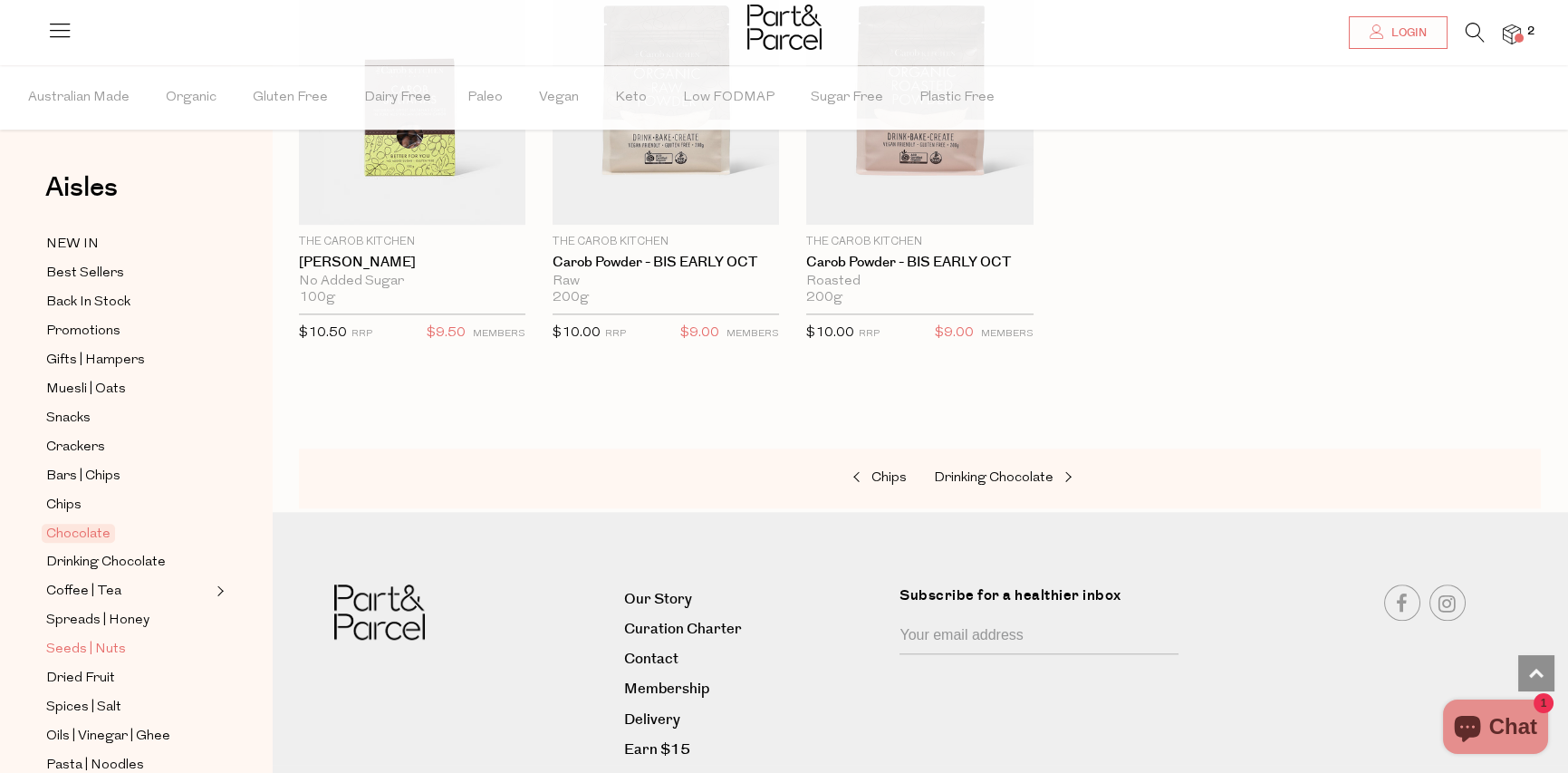
click at [108, 639] on span "Seeds | Nuts" at bounding box center [85, 650] width 79 height 22
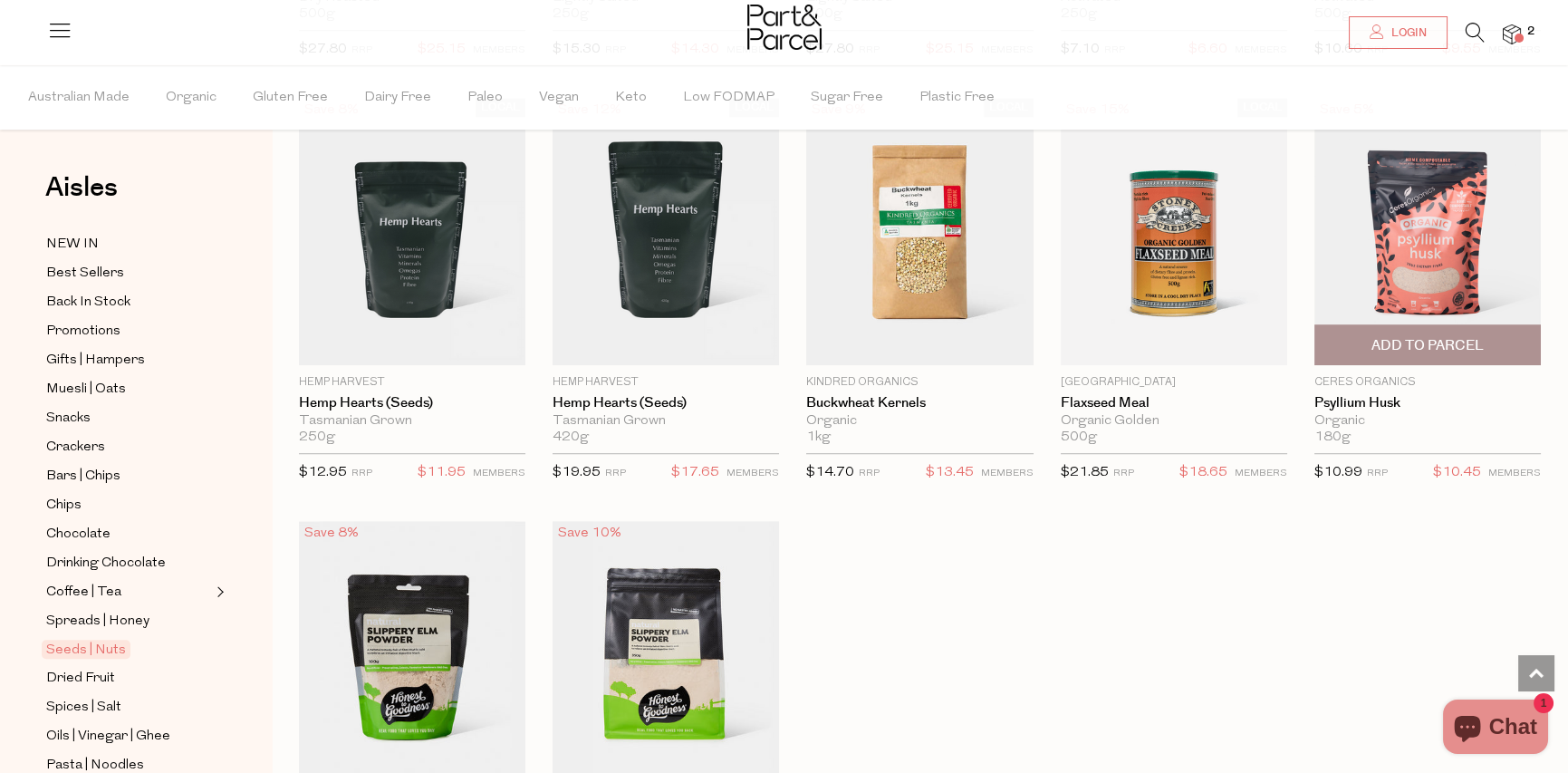
scroll to position [3625, 0]
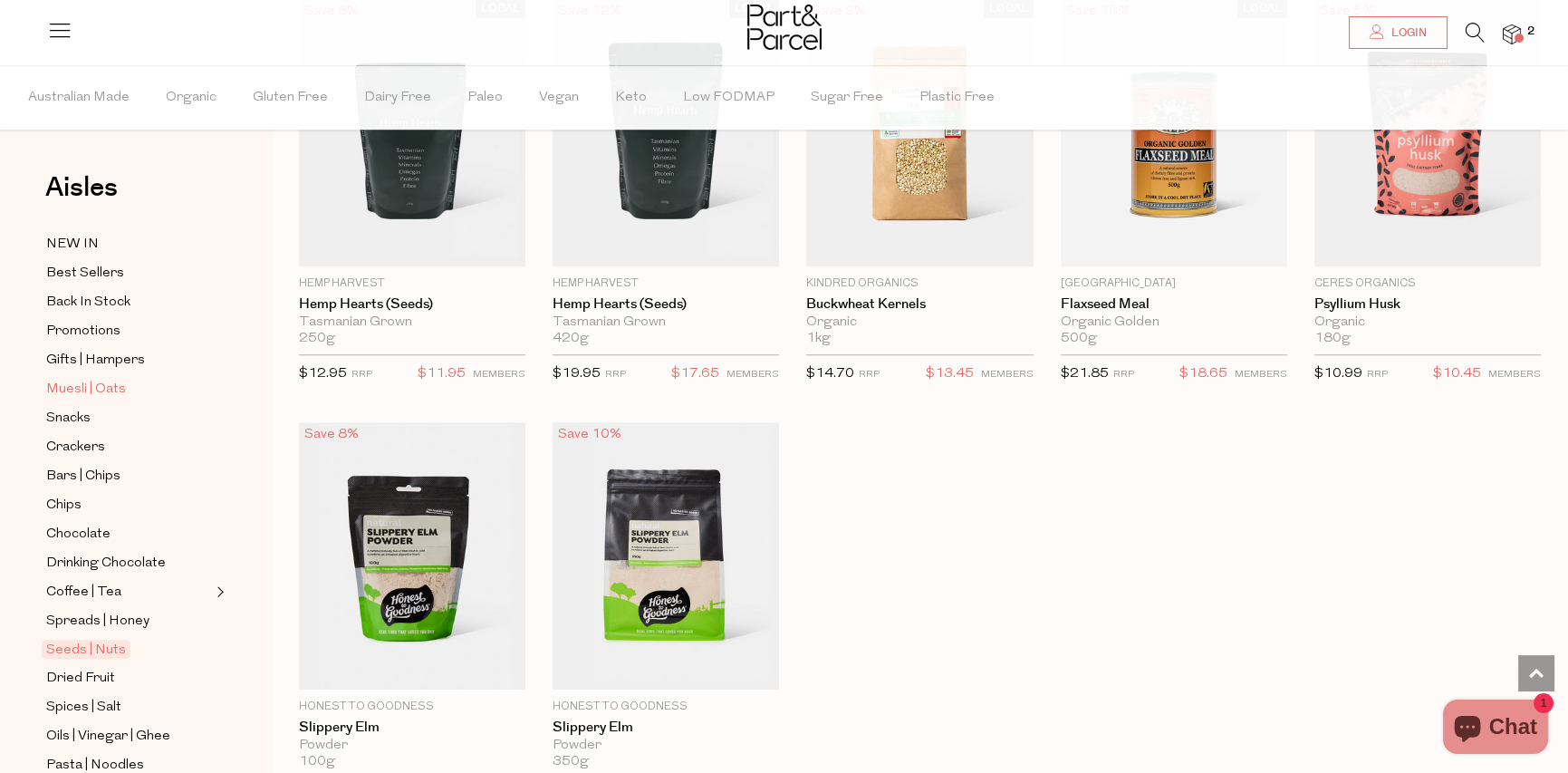
click at [114, 385] on span "Muesli | Oats" at bounding box center [85, 389] width 79 height 22
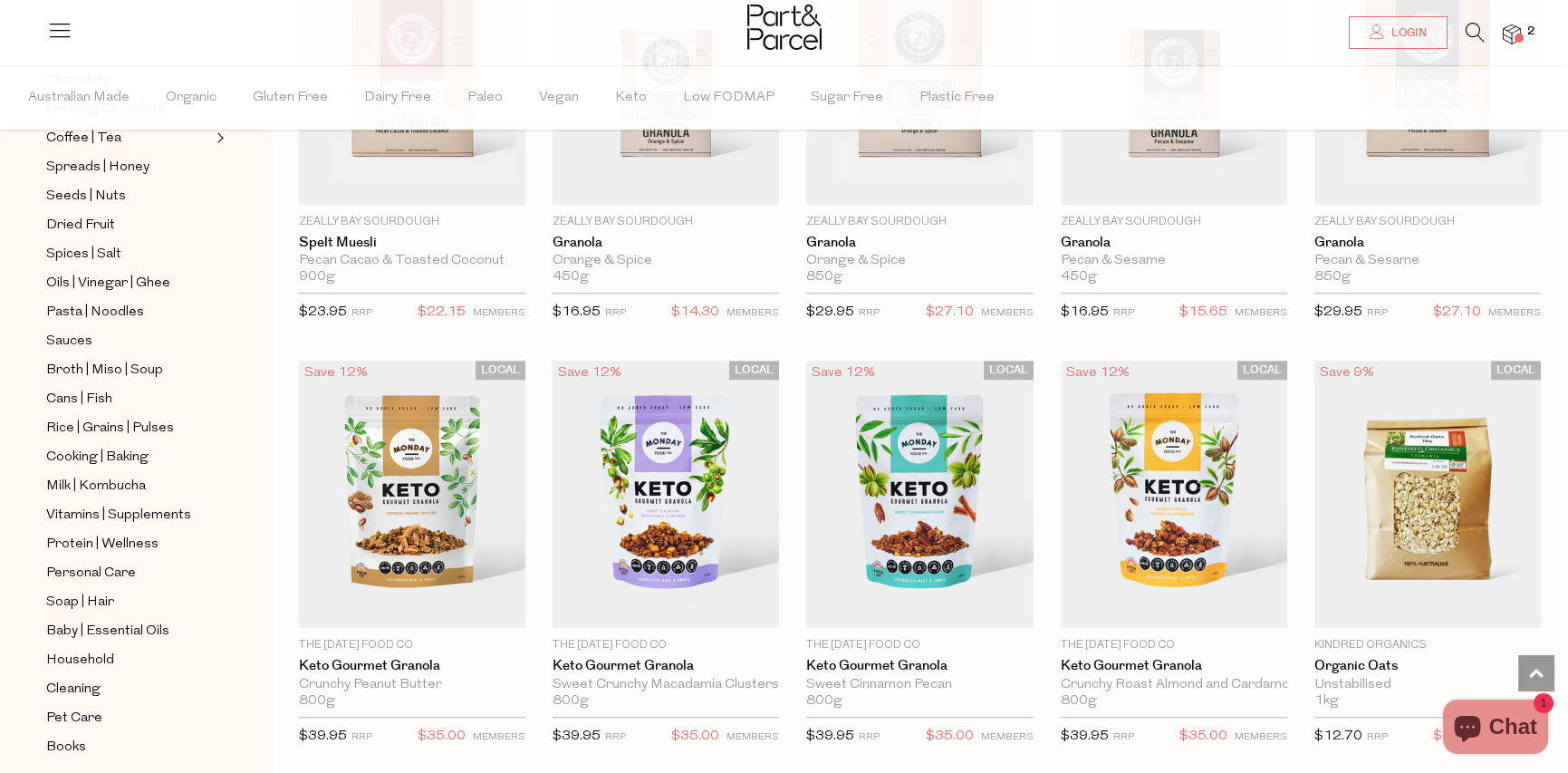
scroll to position [2991, 0]
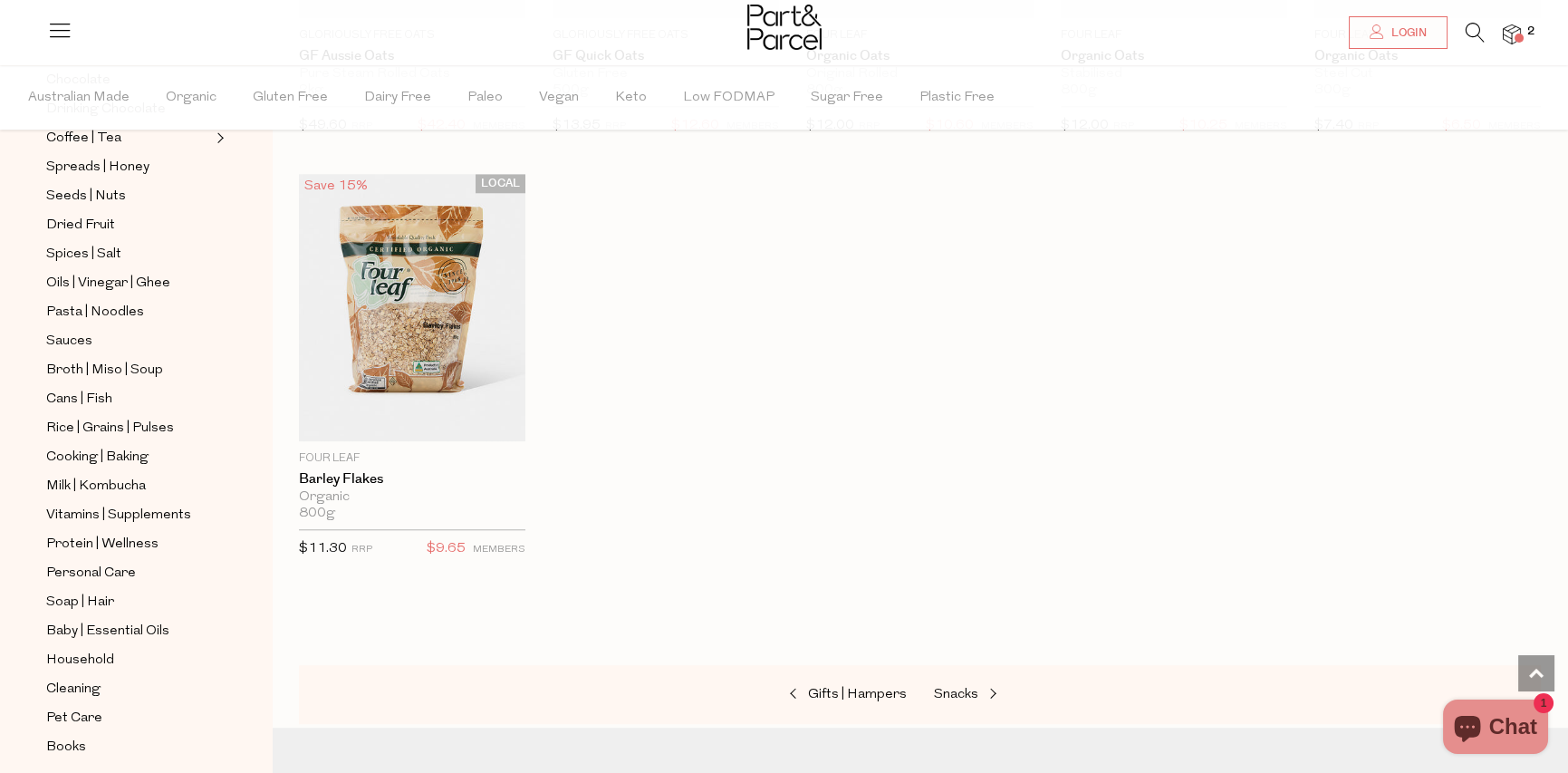
scroll to position [4350, 0]
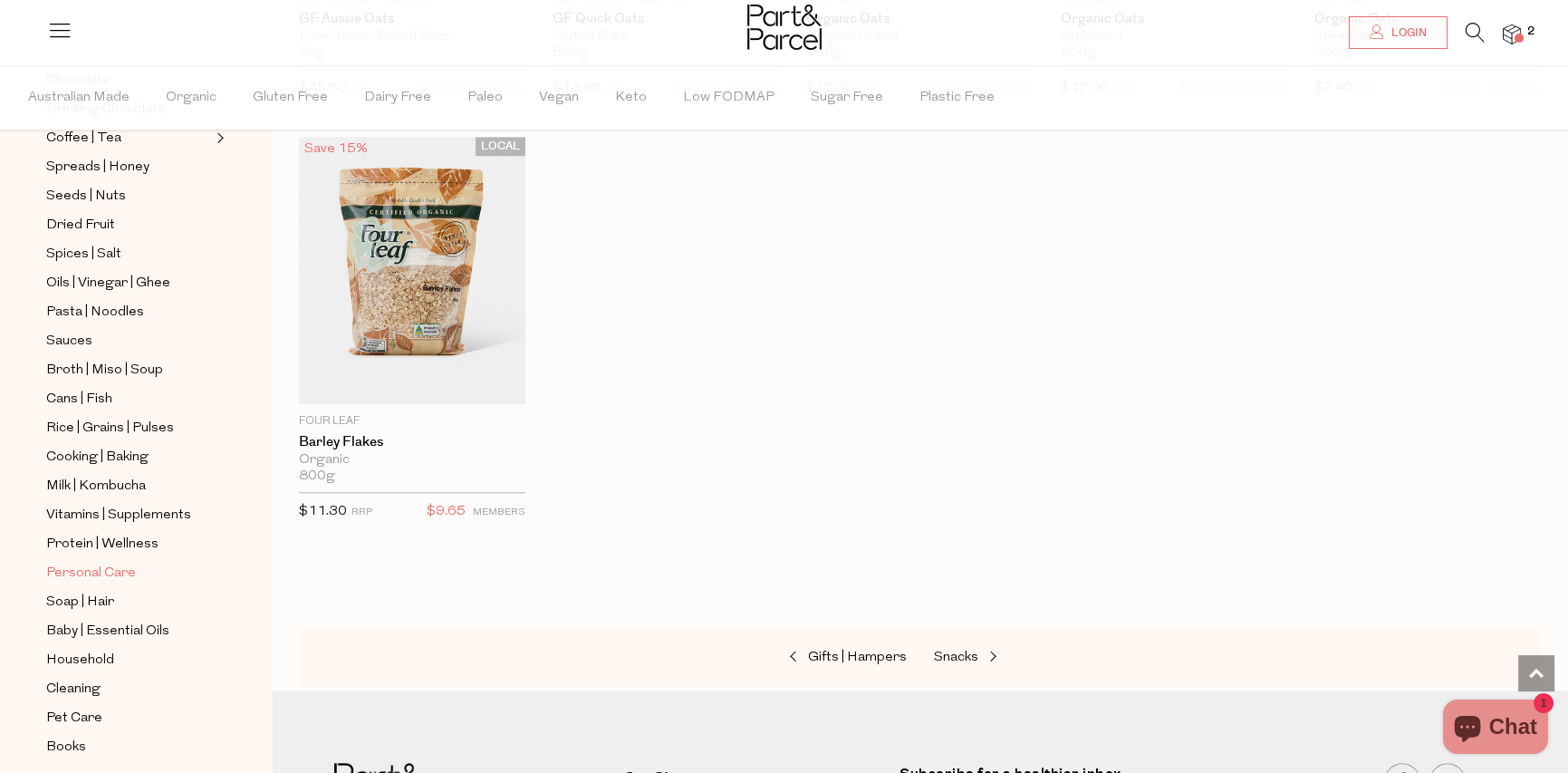
click at [91, 563] on span "Personal Care" at bounding box center [91, 573] width 90 height 22
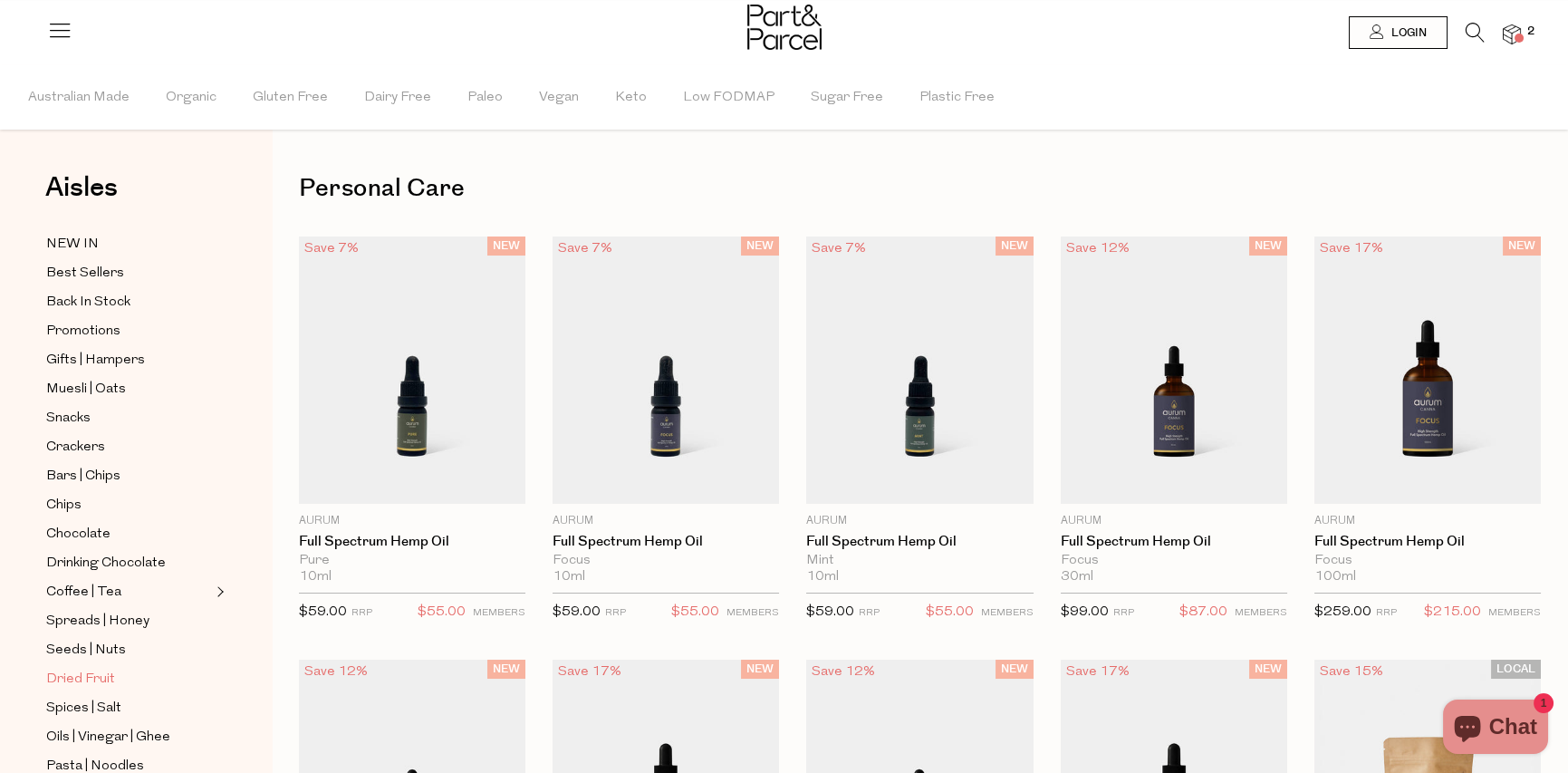
click at [93, 669] on span "Dried Fruit" at bounding box center [80, 679] width 69 height 22
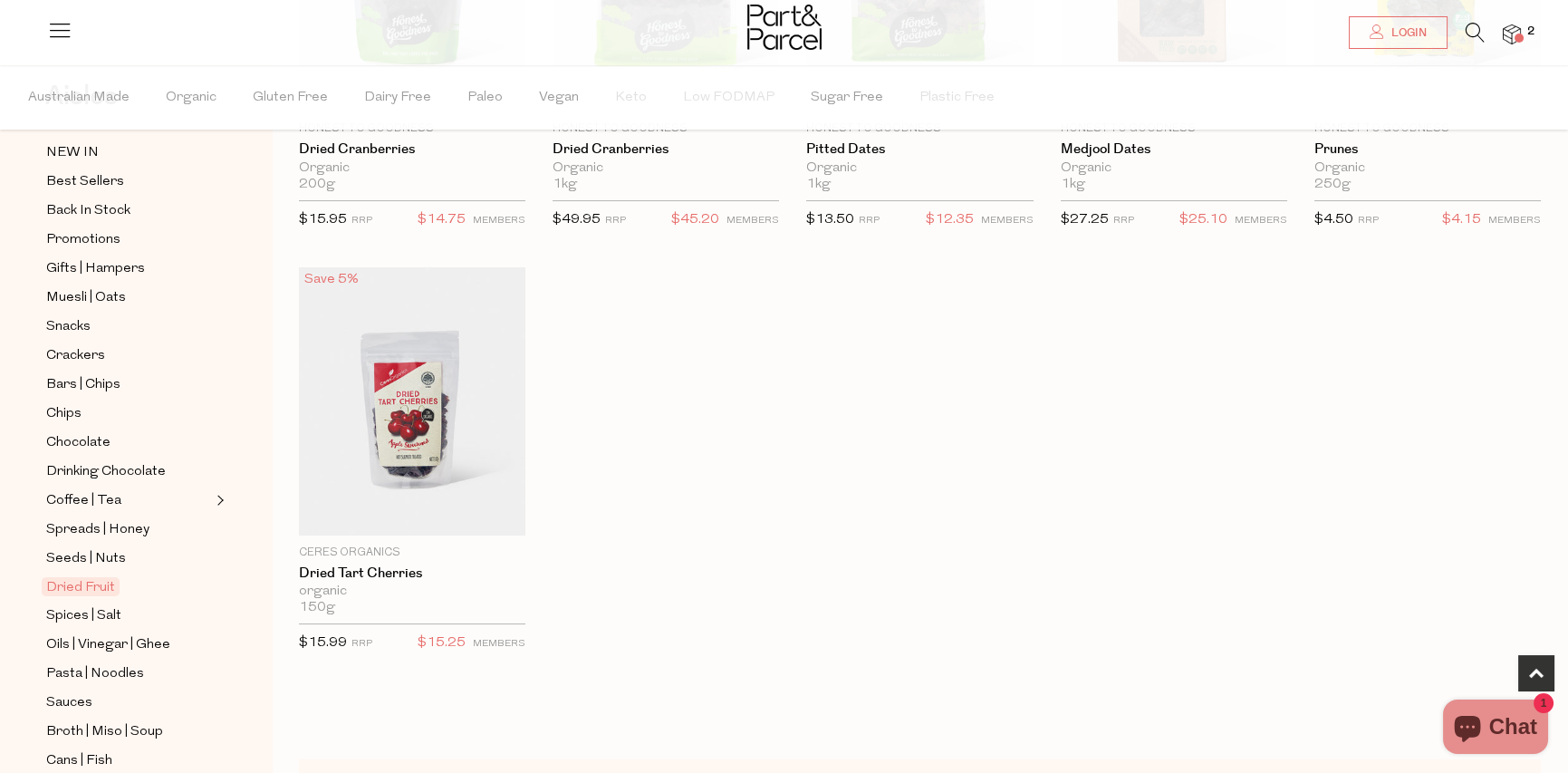
scroll to position [181, 0]
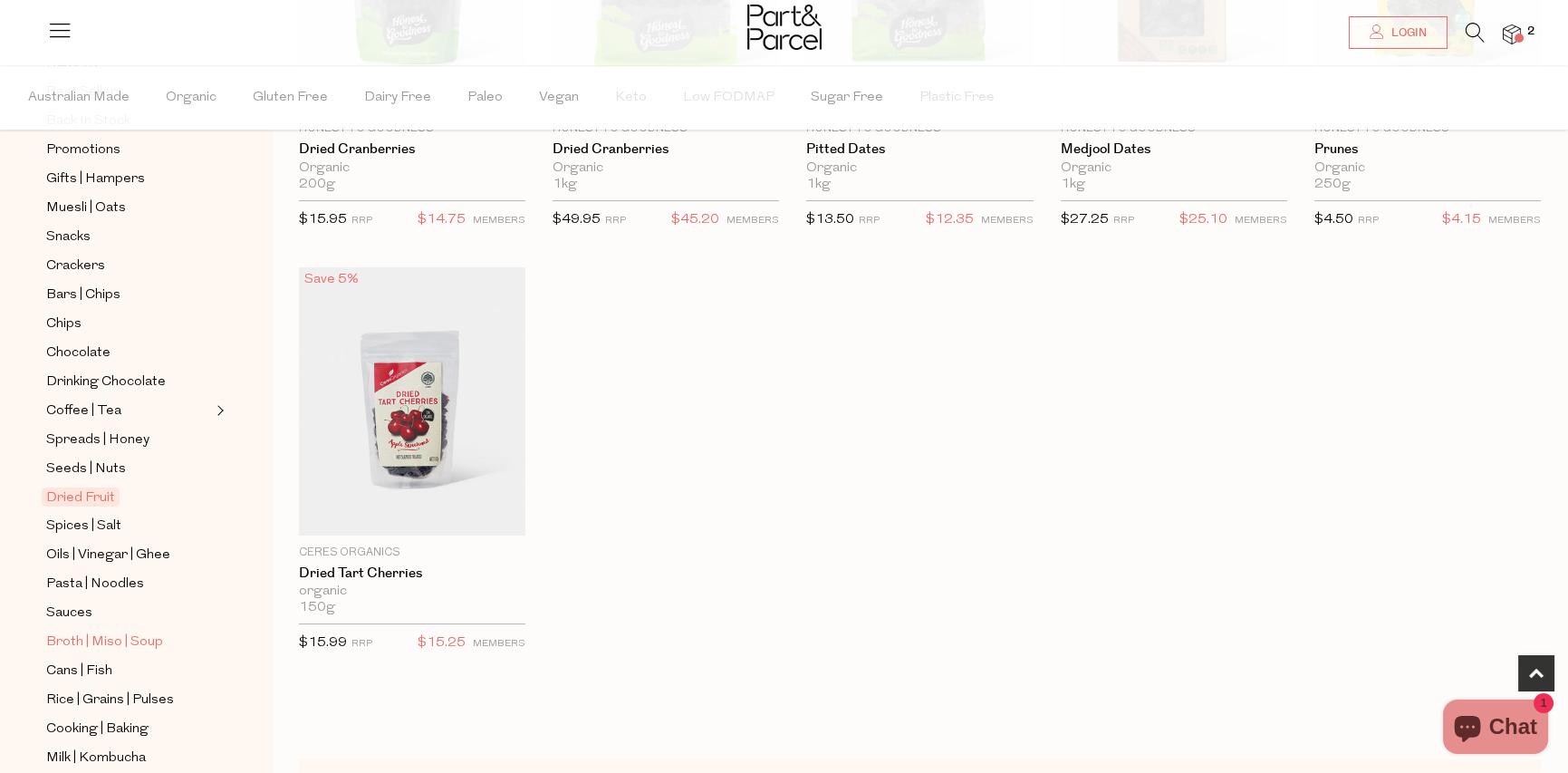
click at [89, 631] on span "Broth | Miso | Soup" at bounding box center [104, 642] width 117 height 22
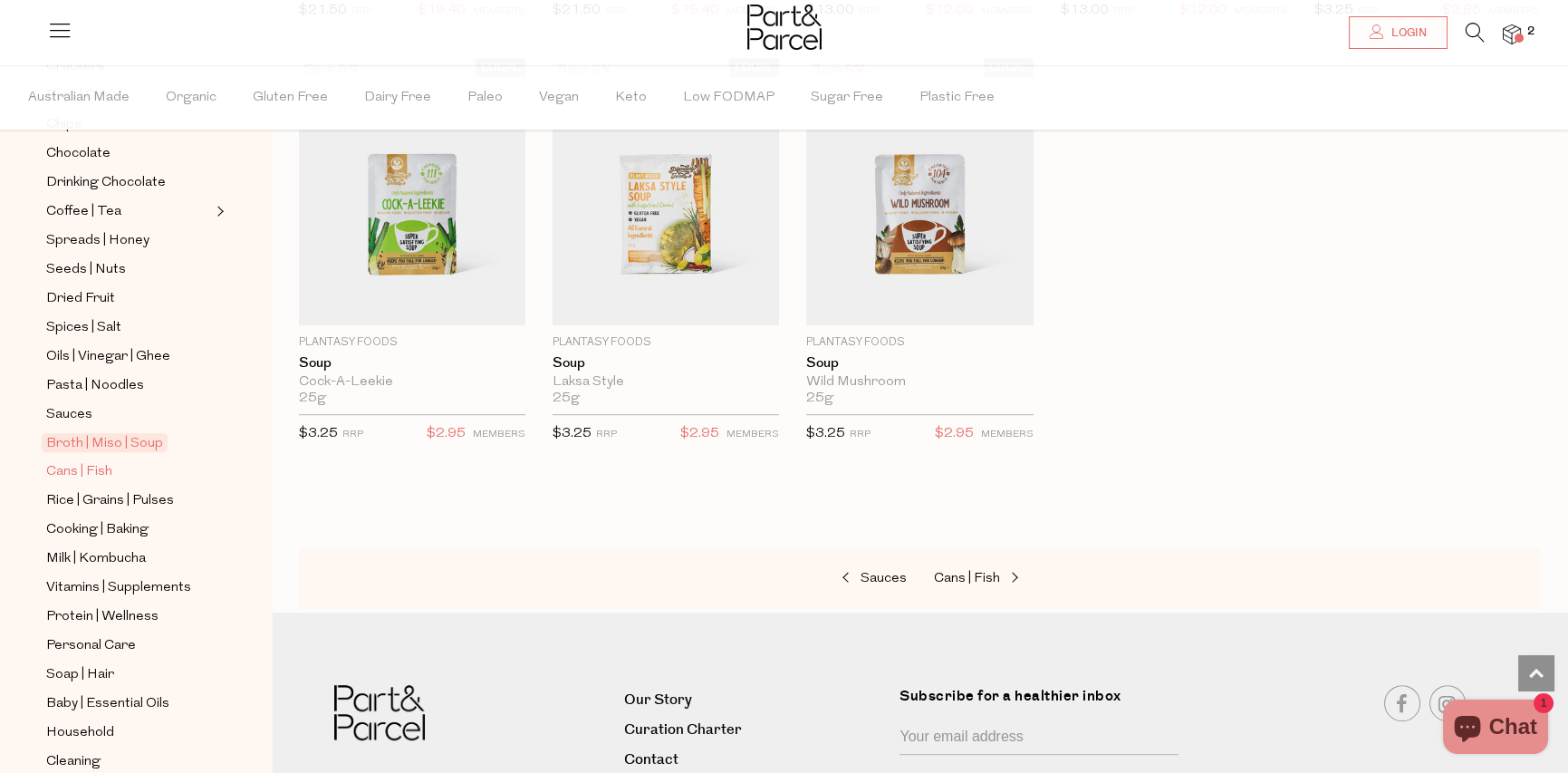
scroll to position [453, 0]
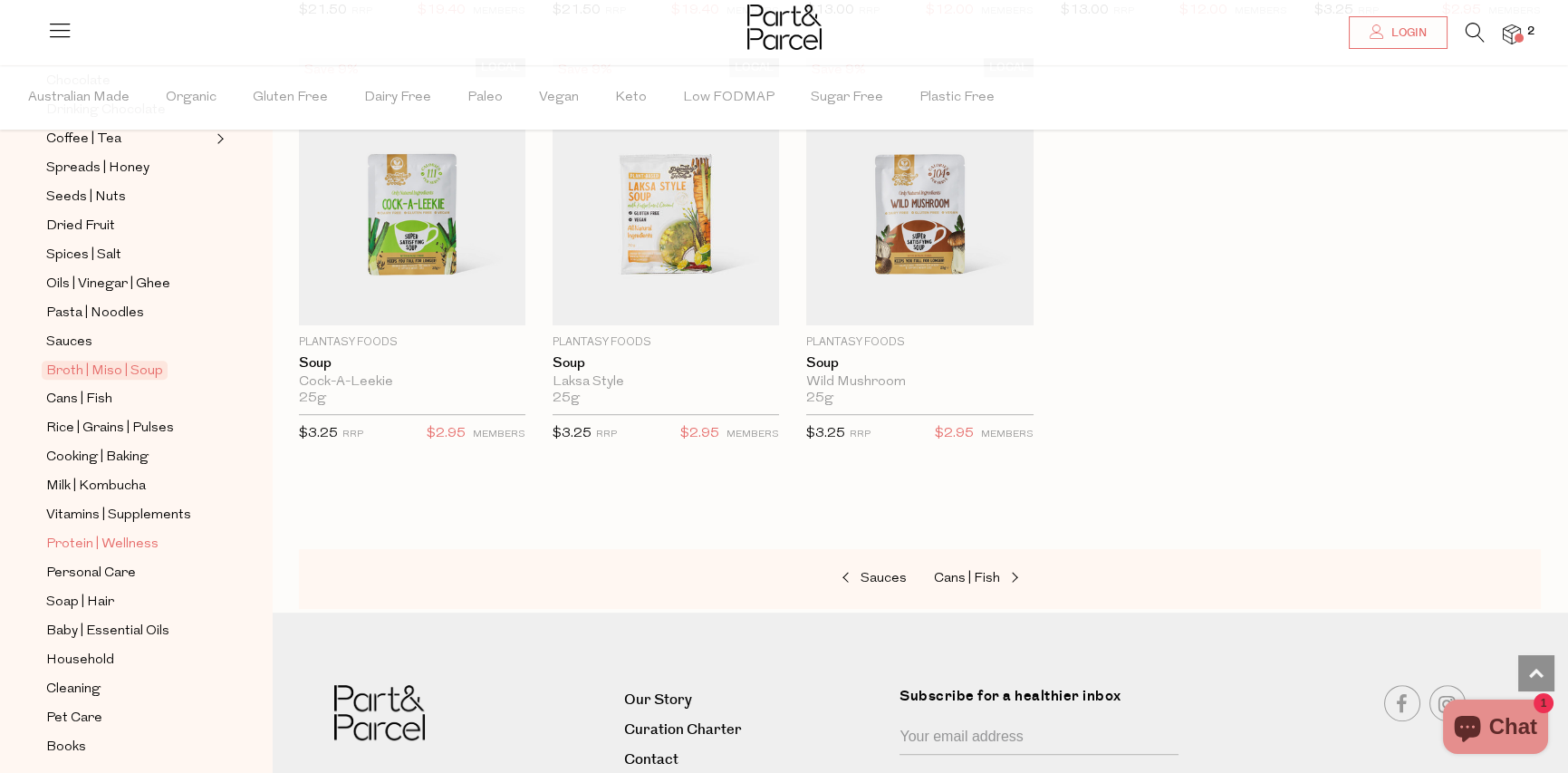
click at [98, 534] on span "Protein | Wellness" at bounding box center [101, 544] width 112 height 22
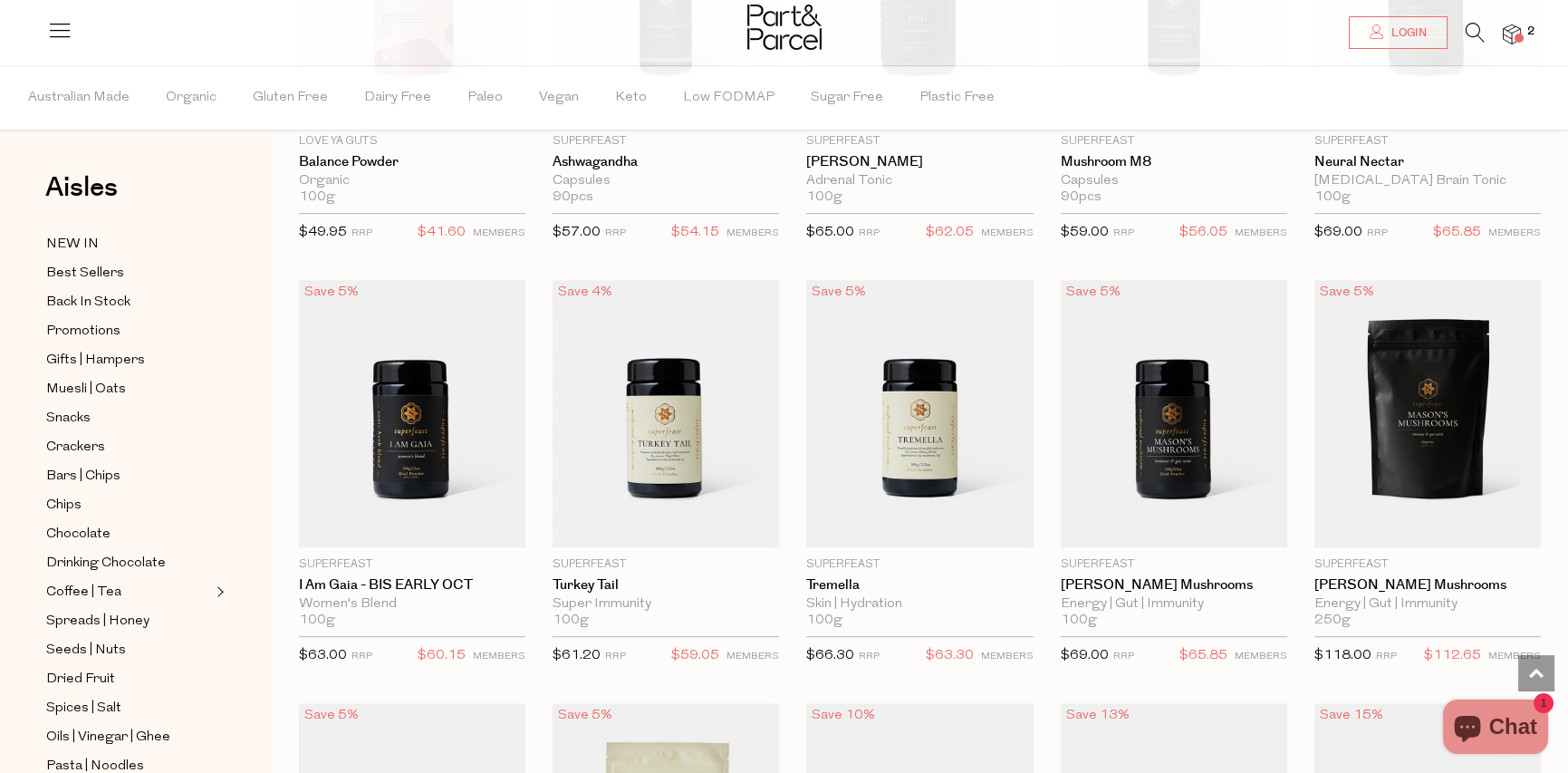
scroll to position [2356, 0]
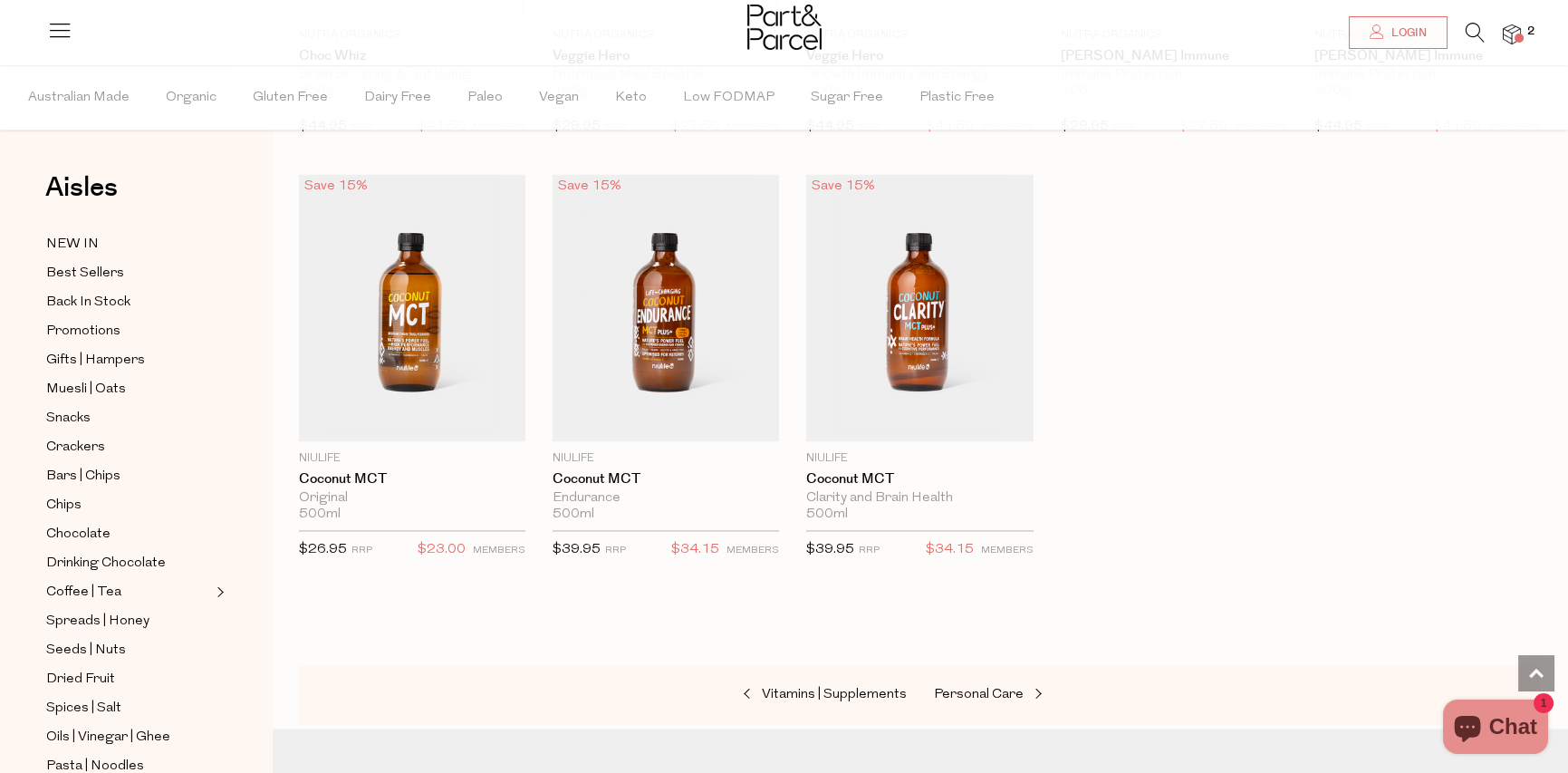
scroll to position [6888, 0]
click at [92, 697] on span "Spices | Salt" at bounding box center [83, 708] width 76 height 22
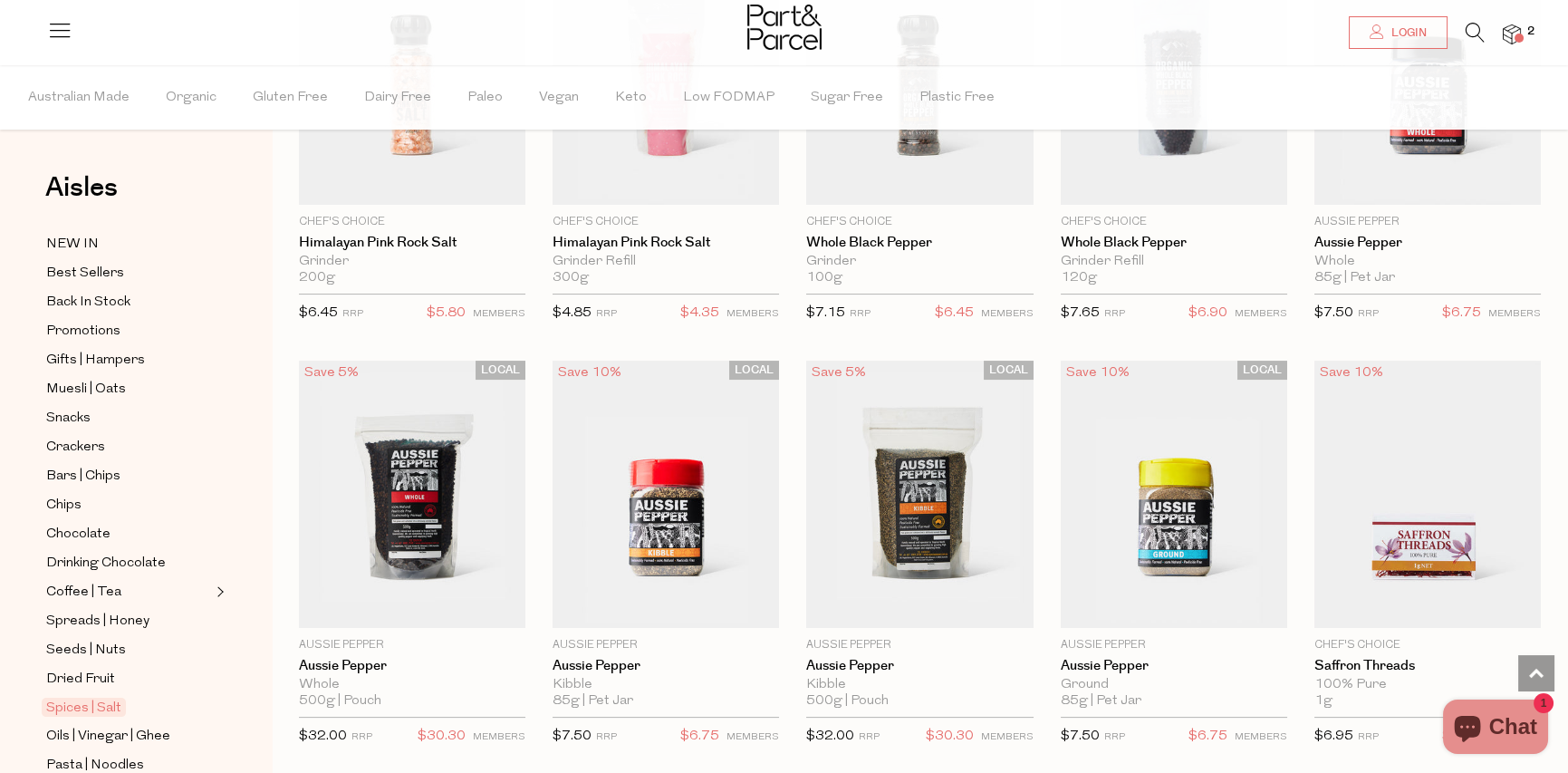
scroll to position [1179, 0]
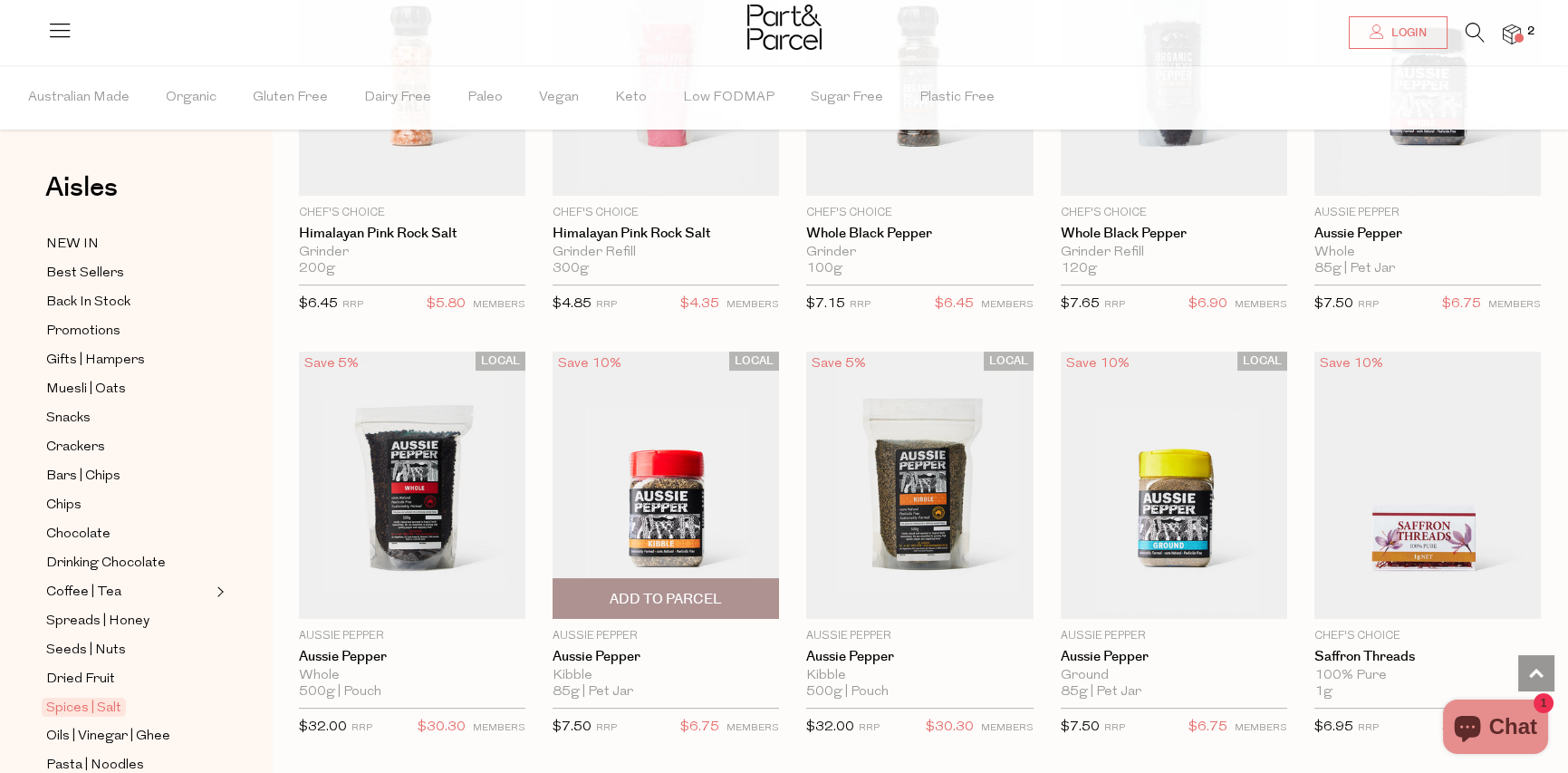
click at [658, 590] on span "Add To Parcel" at bounding box center [665, 600] width 112 height 19
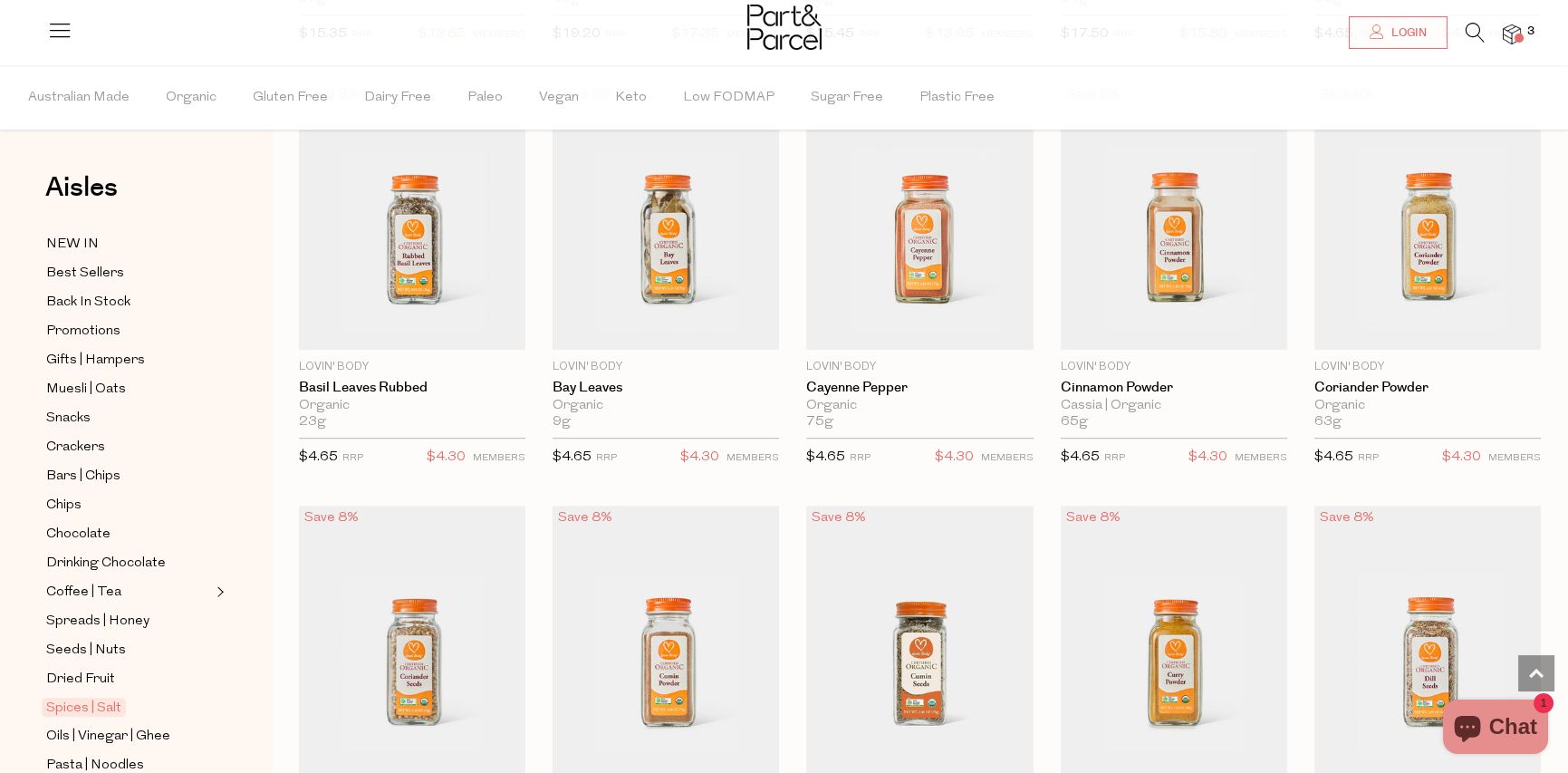
scroll to position [2719, 0]
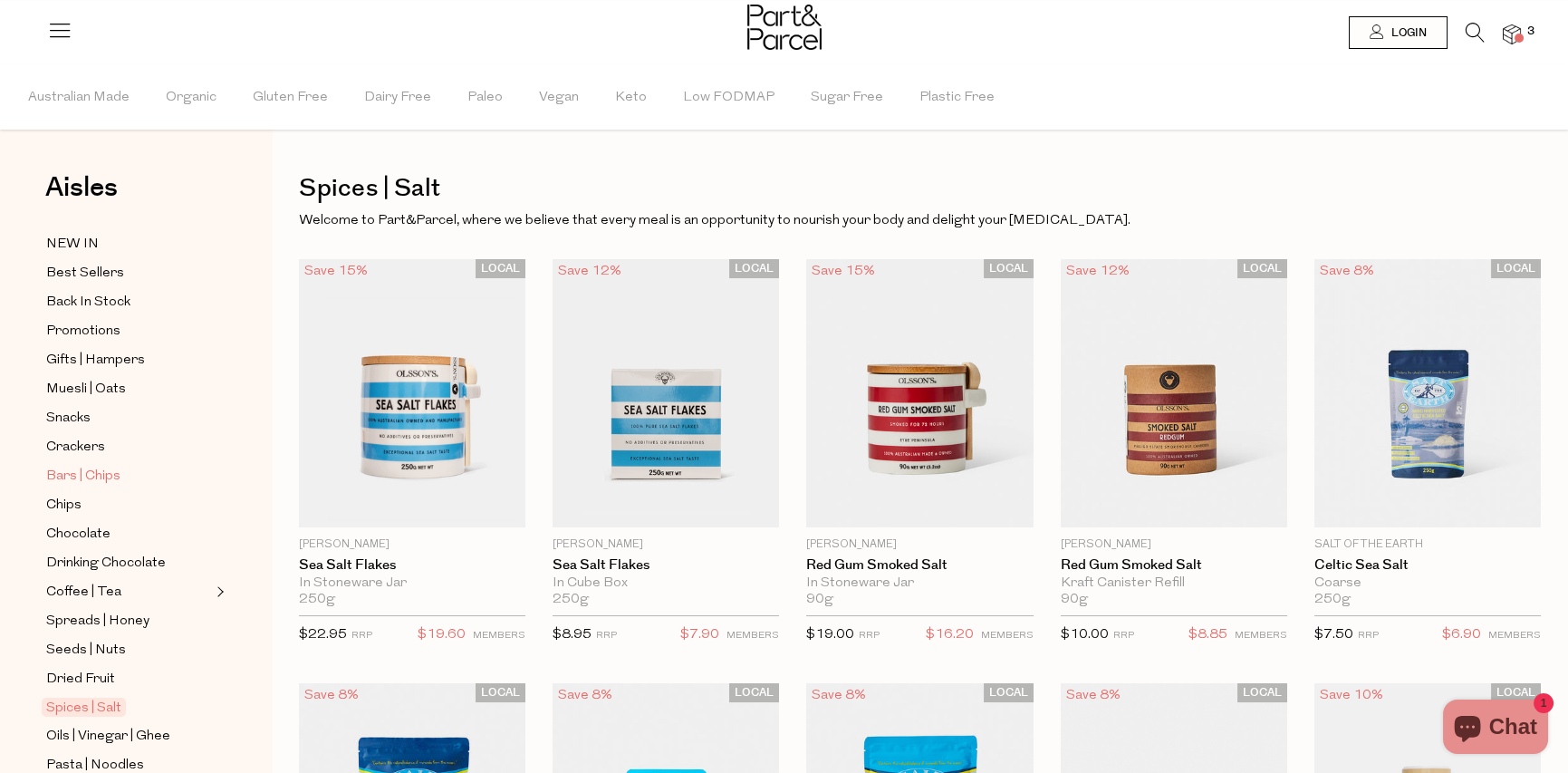
click at [98, 466] on span "Bars | Chips" at bounding box center [83, 476] width 75 height 22
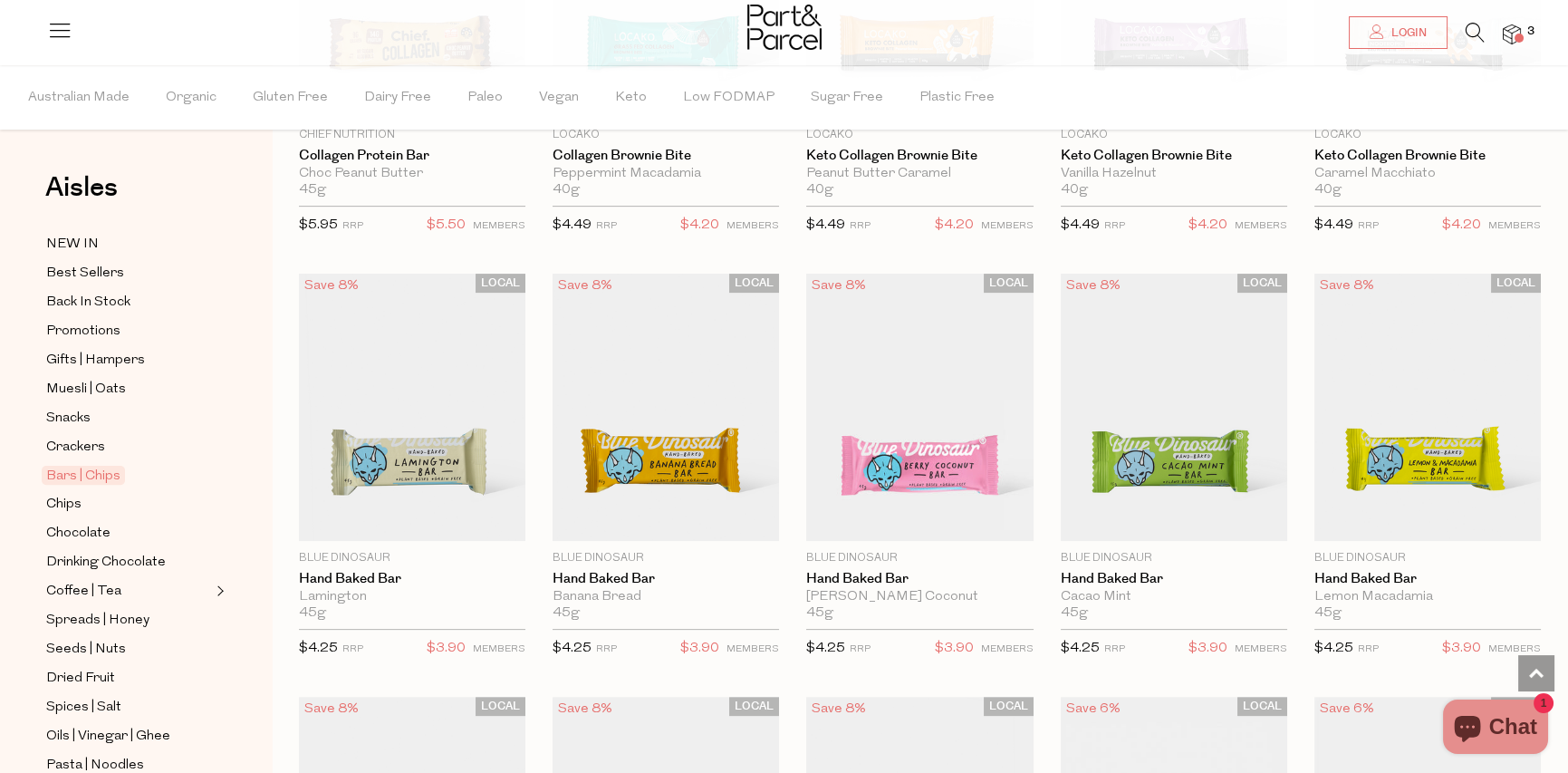
scroll to position [1822, 0]
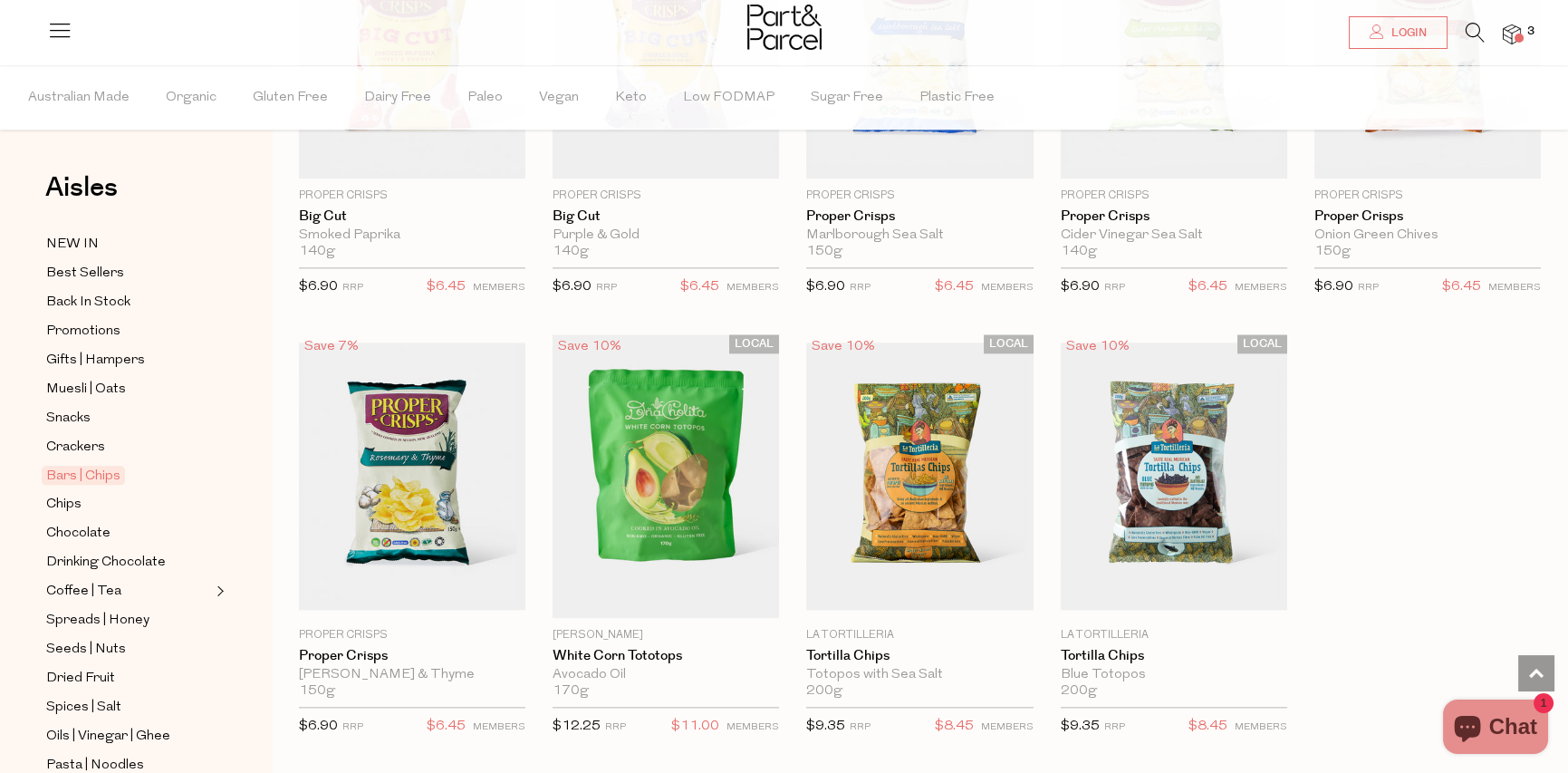
scroll to position [5537, 0]
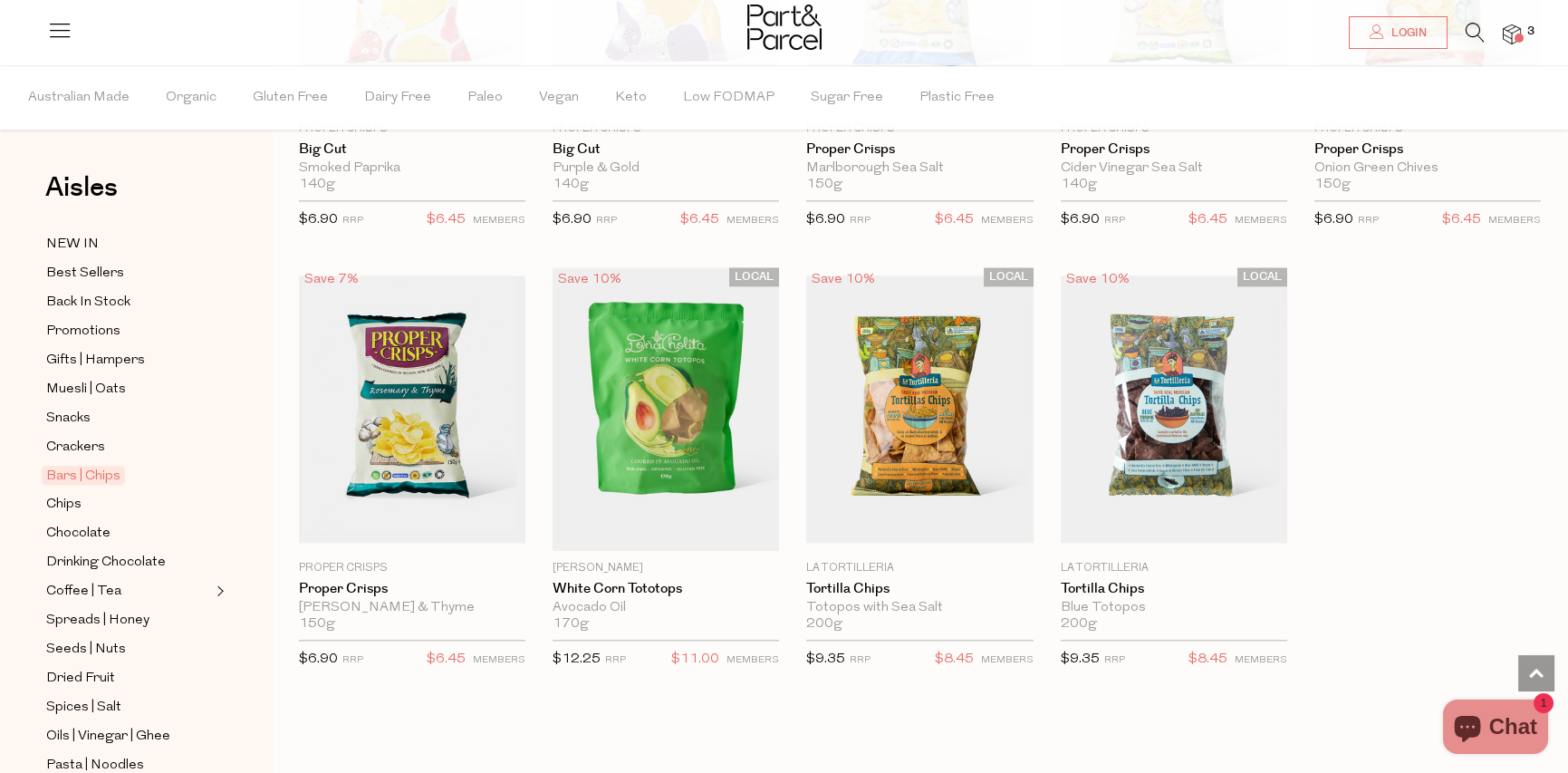
click at [1521, 38] on span at bounding box center [1518, 37] width 9 height 9
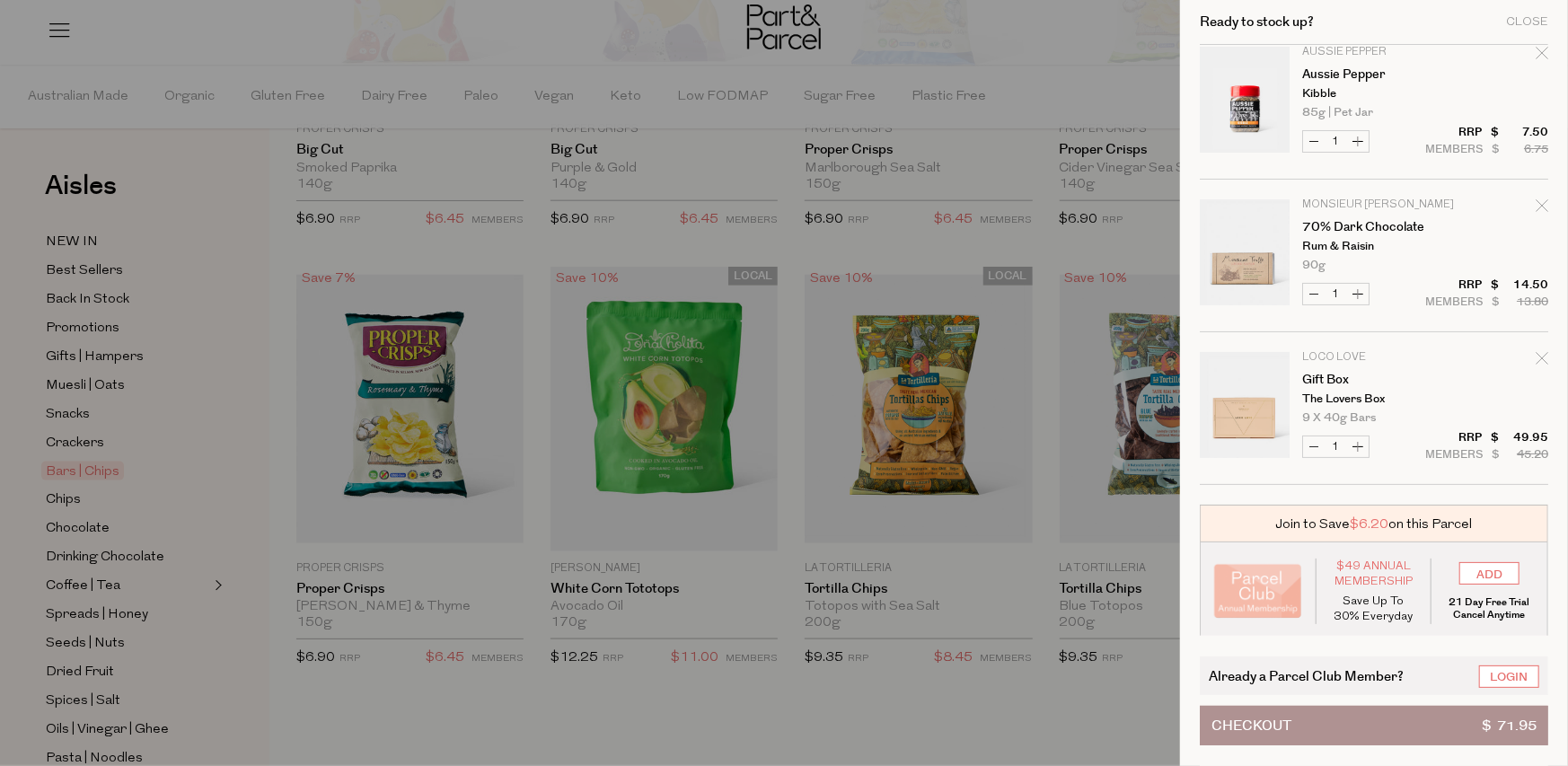
scroll to position [23, 0]
click at [61, 26] on div at bounding box center [784, 383] width 1568 height 766
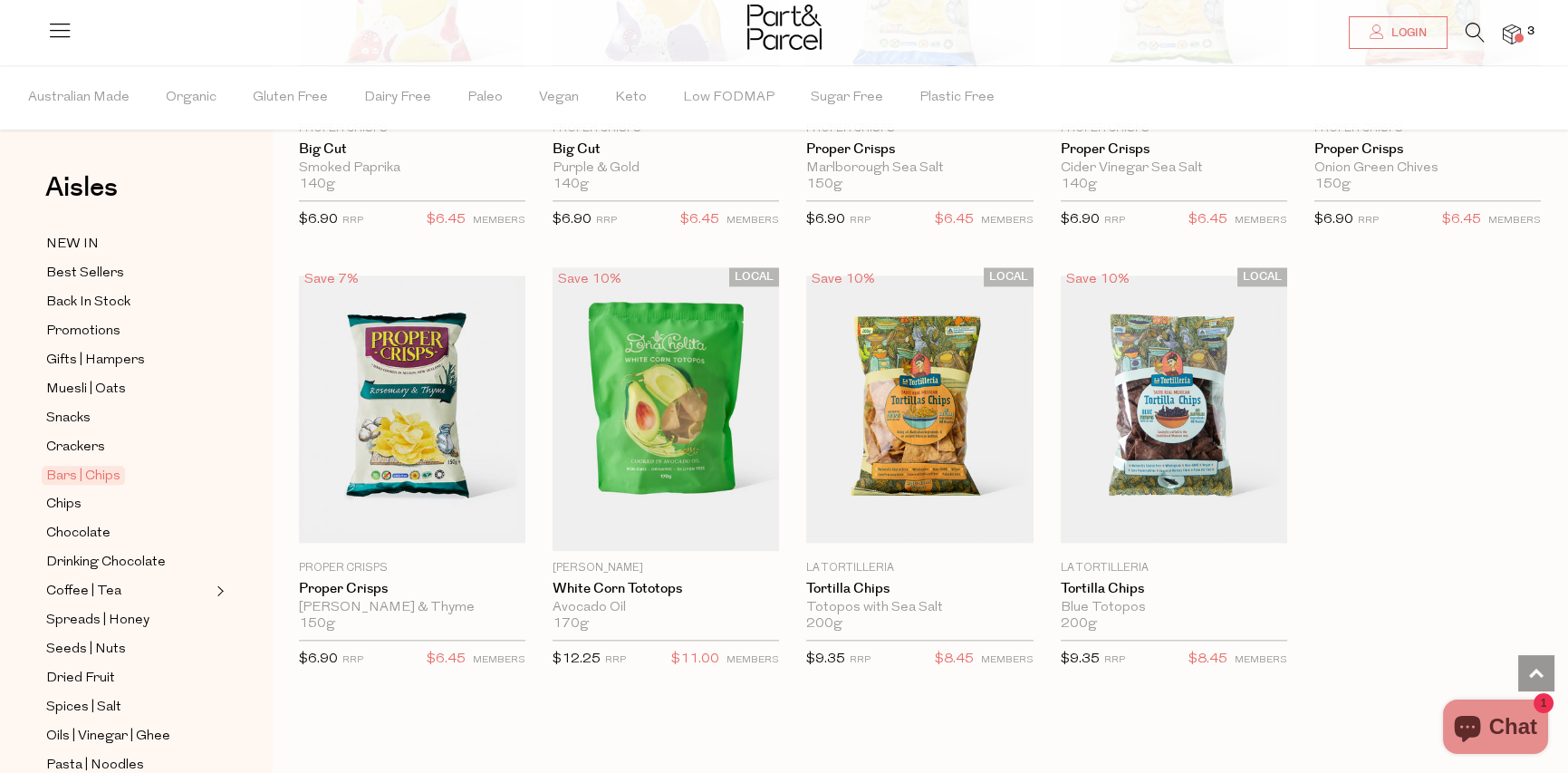
click at [61, 26] on icon at bounding box center [59, 30] width 26 height 26
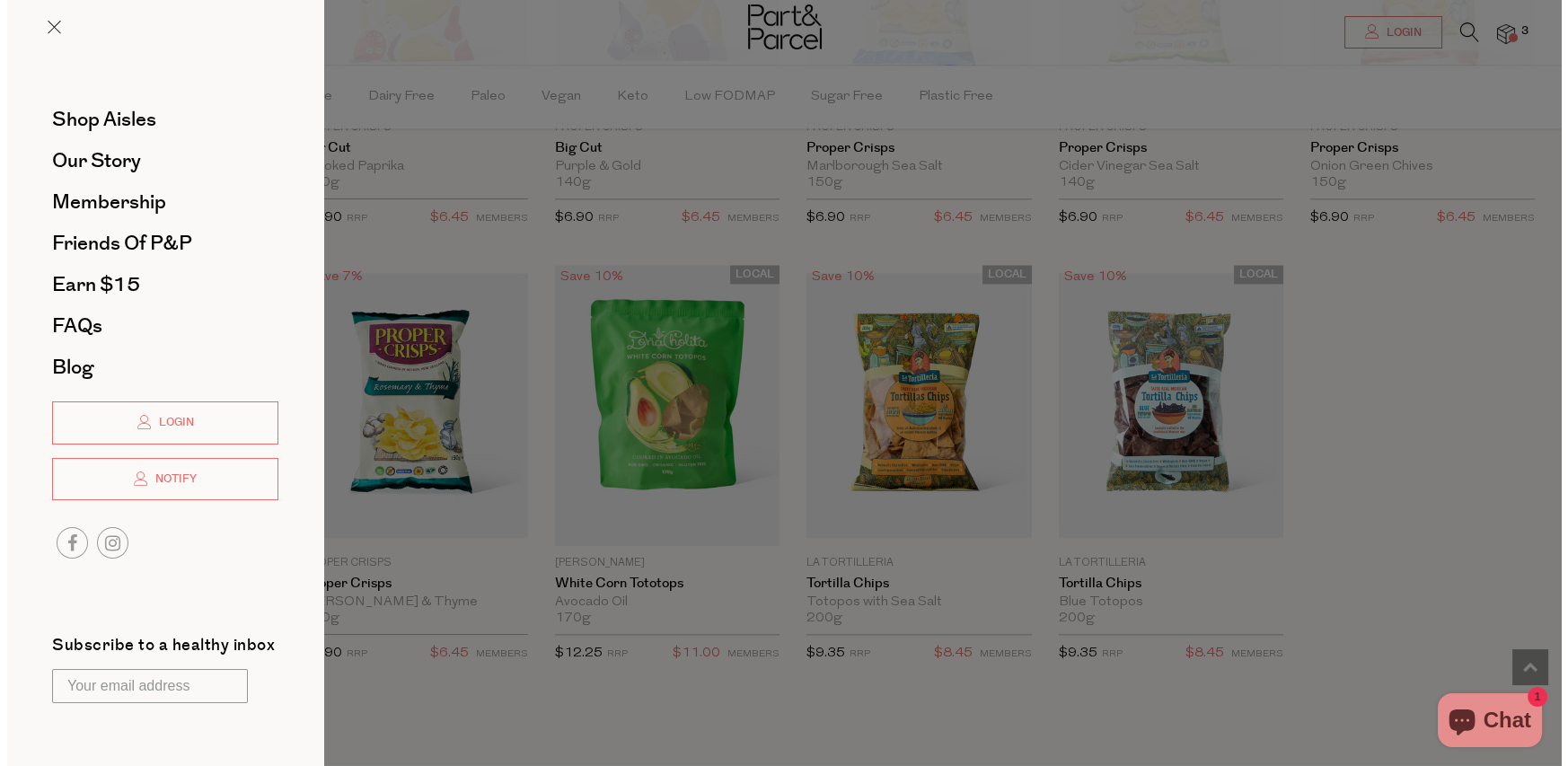
scroll to position [5528, 0]
